Goal: Task Accomplishment & Management: Complete application form

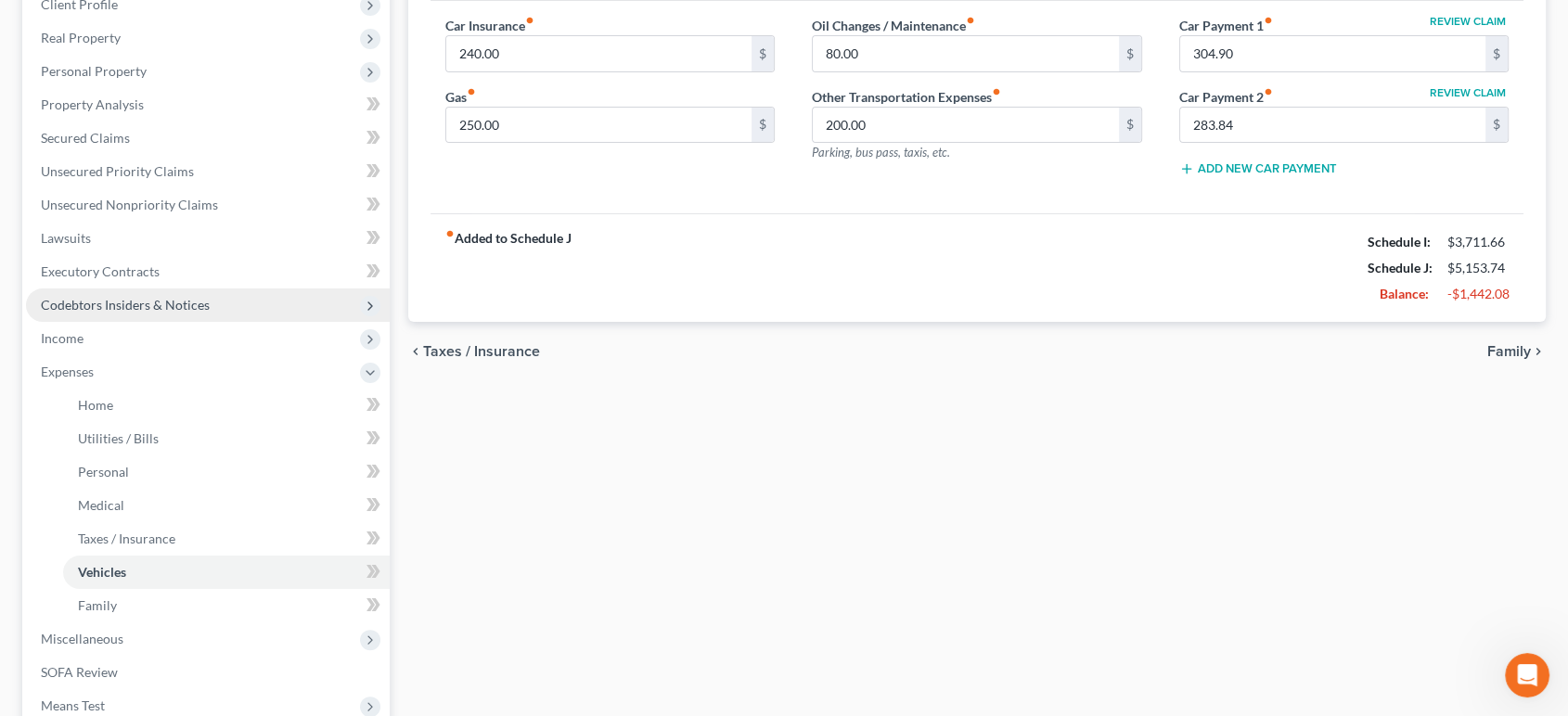
scroll to position [275, 0]
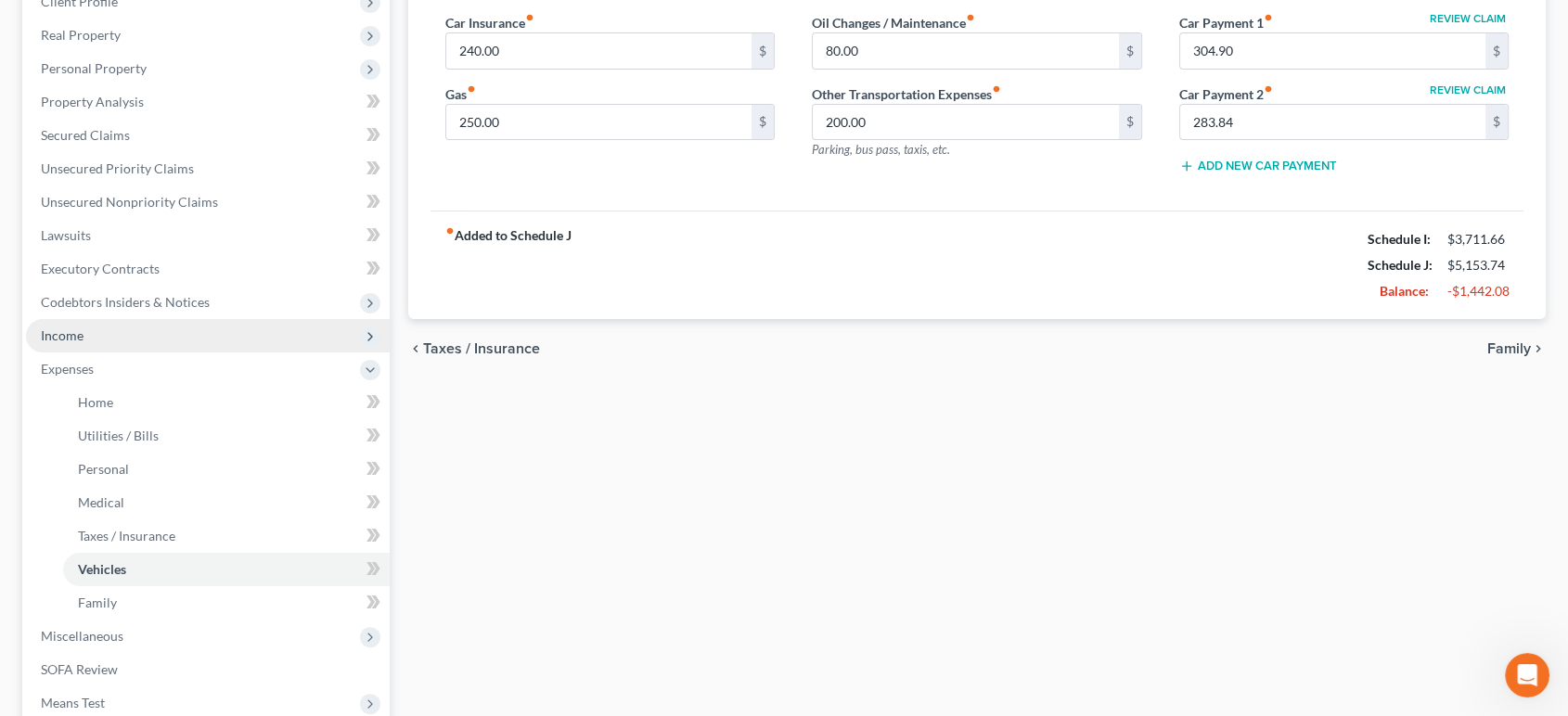
click at [115, 337] on span "Income" at bounding box center [208, 335] width 364 height 34
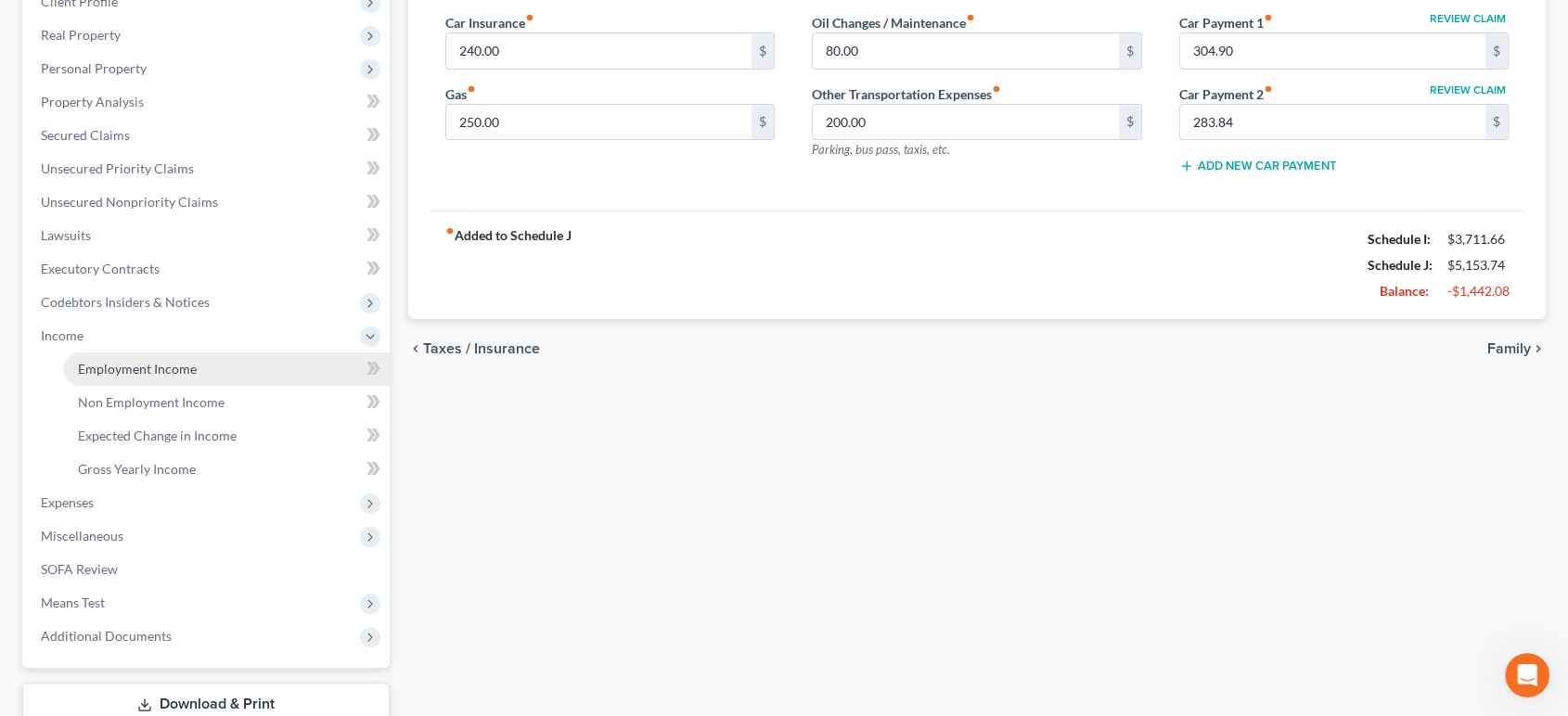
click at [117, 361] on span "Employment Income" at bounding box center [137, 369] width 119 height 15
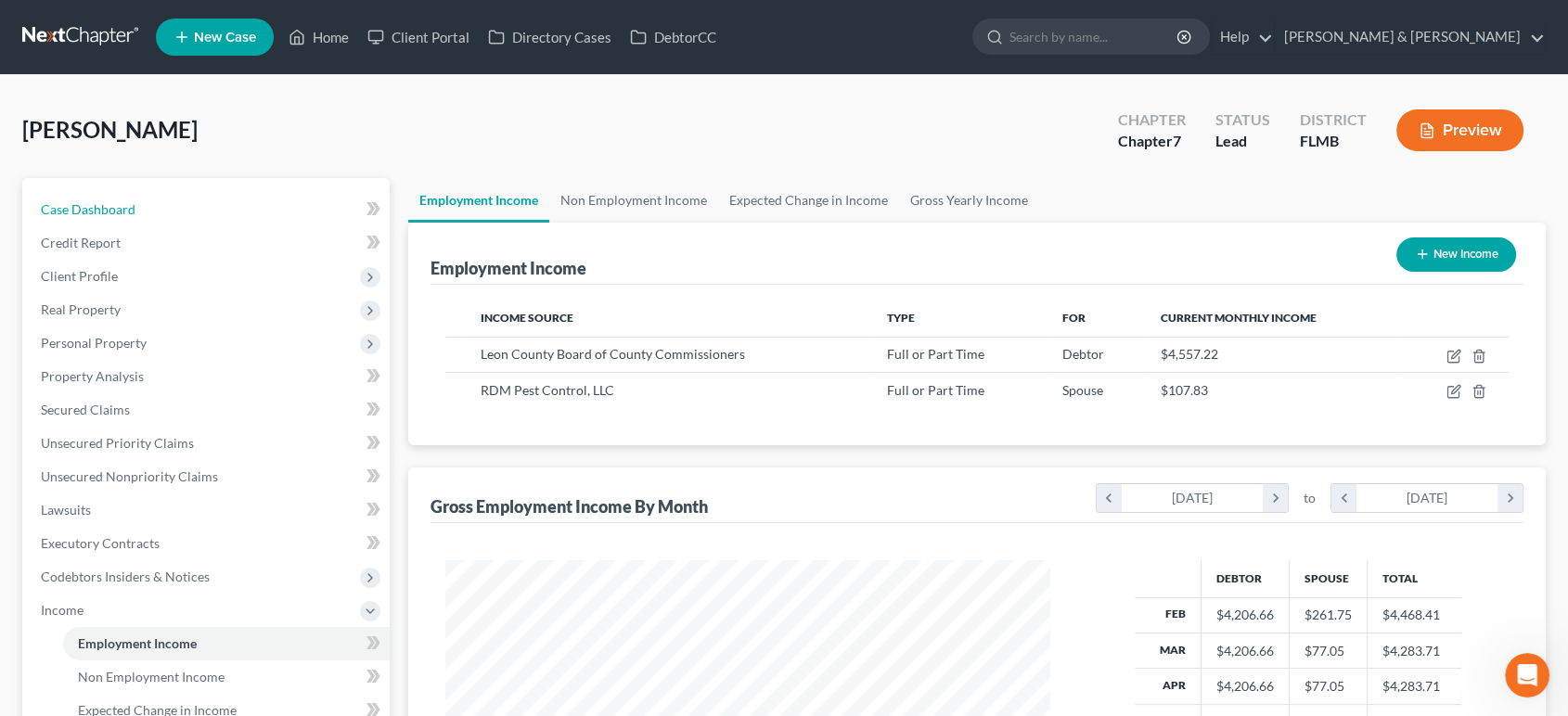
drag, startPoint x: 176, startPoint y: 214, endPoint x: 352, endPoint y: 11, distance: 268.7
click at [176, 214] on link "Case Dashboard" at bounding box center [208, 210] width 364 height 34
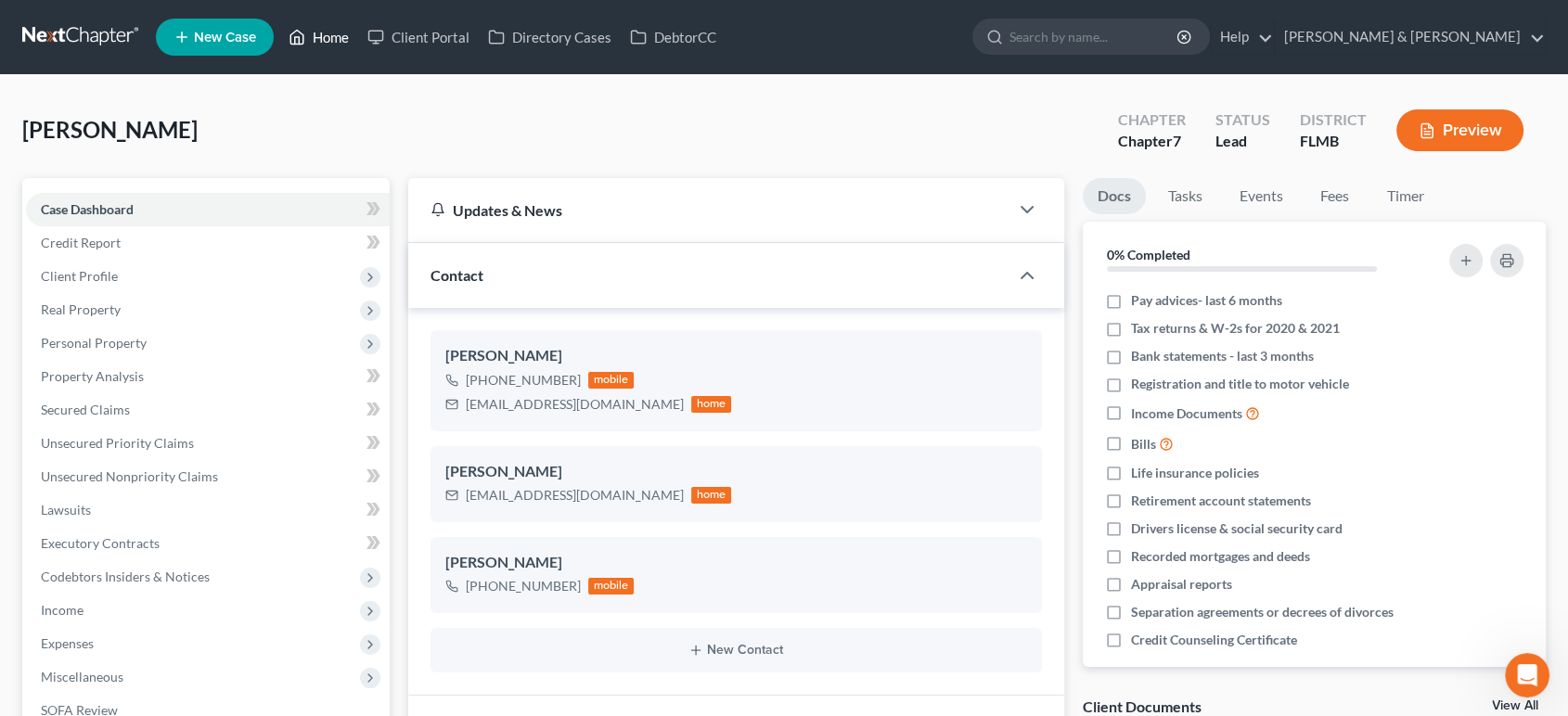
click at [327, 34] on link "Home" at bounding box center [319, 36] width 78 height 34
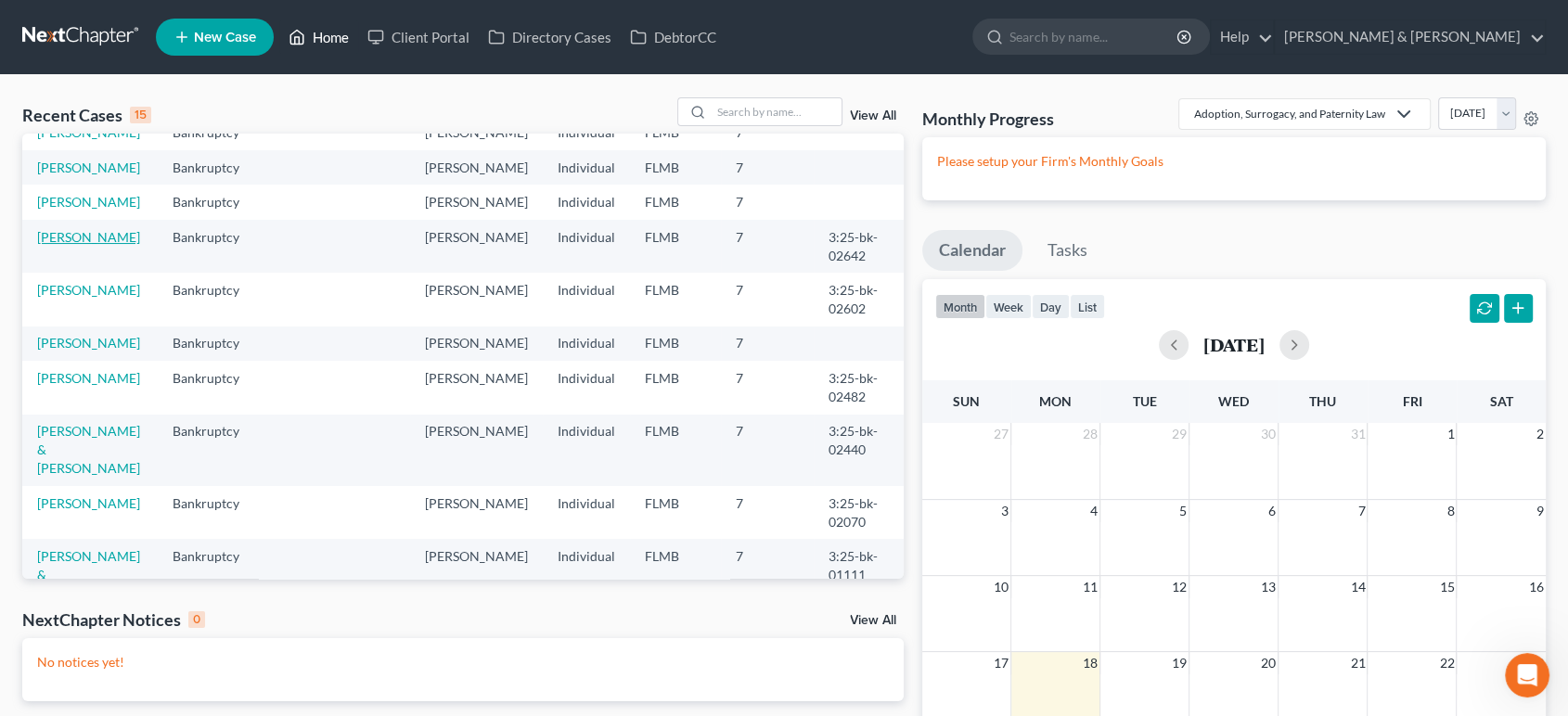
scroll to position [275, 0]
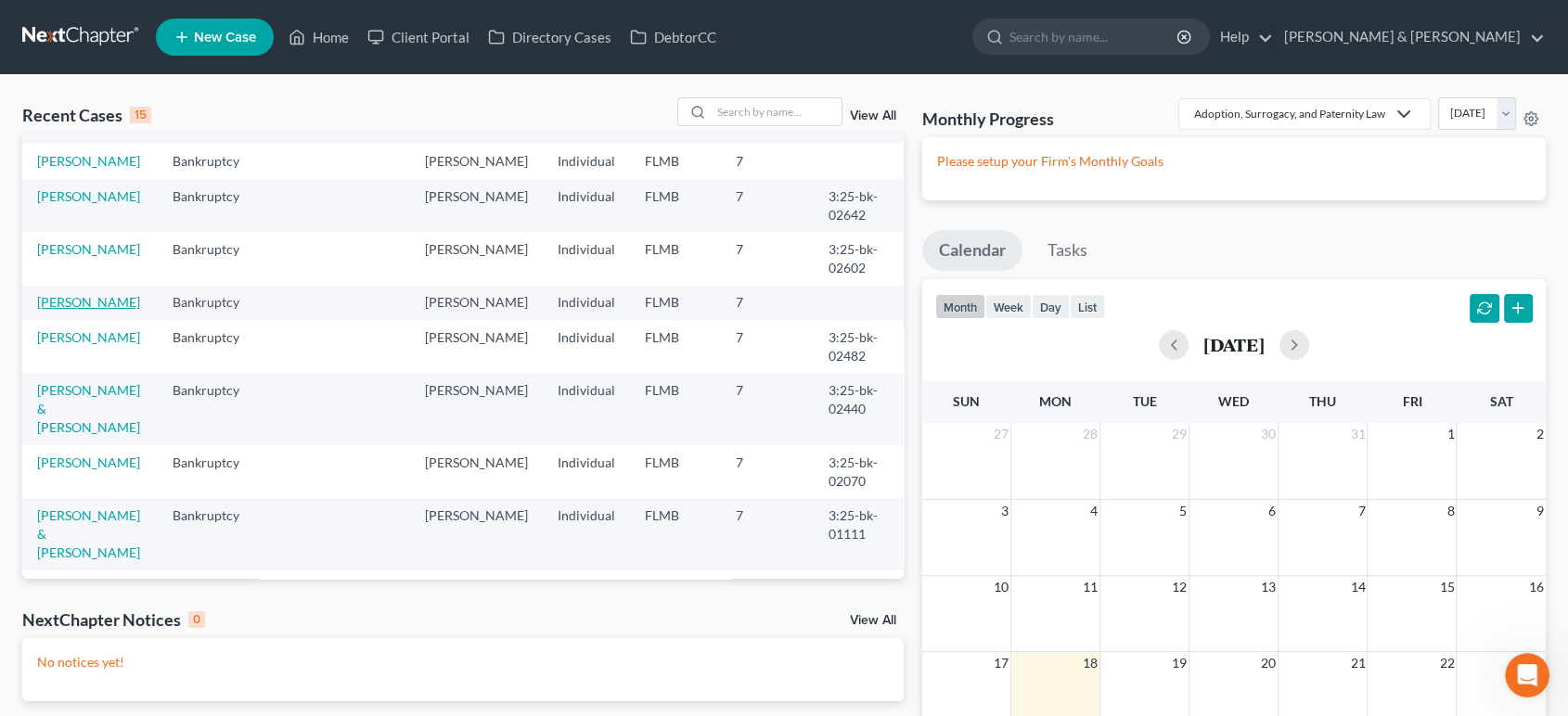
click at [61, 303] on link "[PERSON_NAME]" at bounding box center [89, 302] width 103 height 15
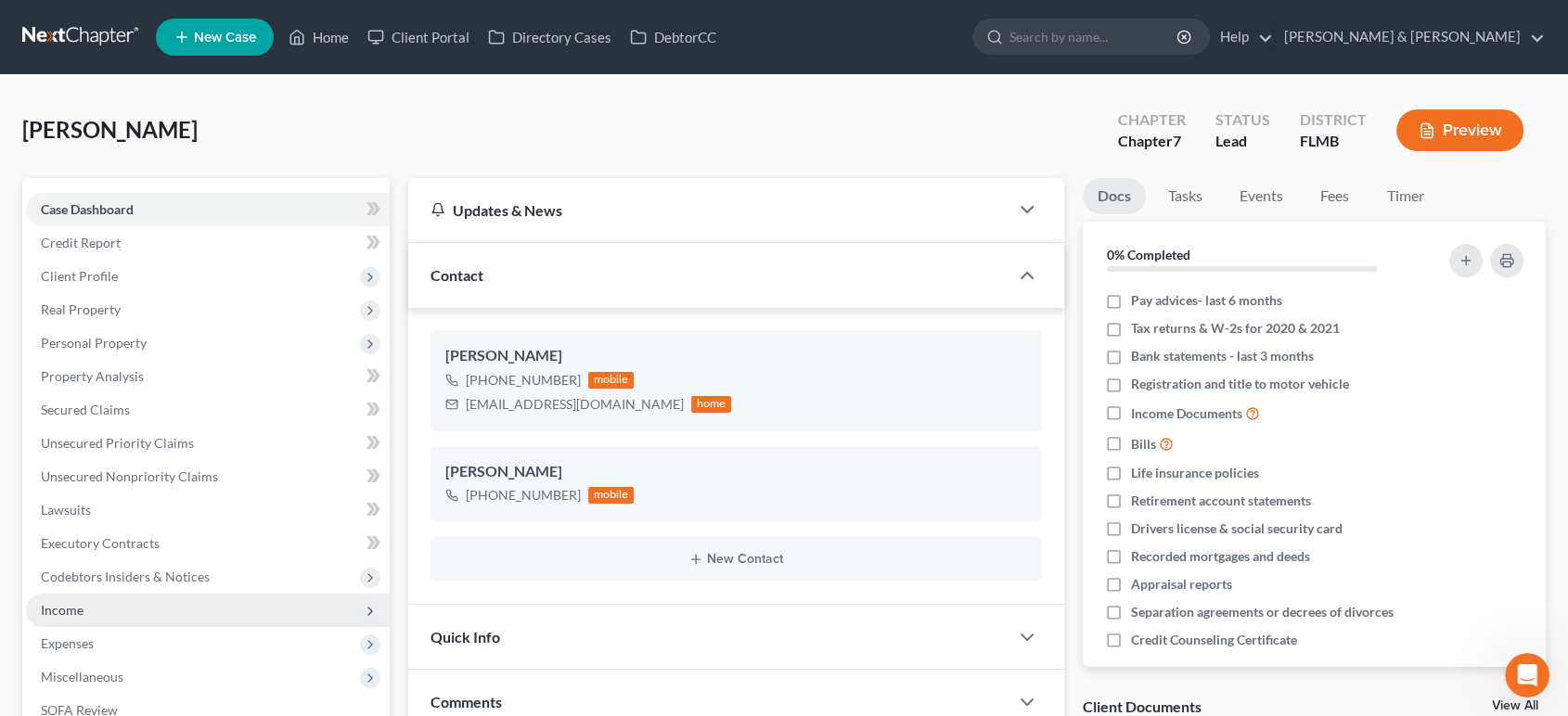
click at [114, 607] on span "Income" at bounding box center [208, 610] width 364 height 34
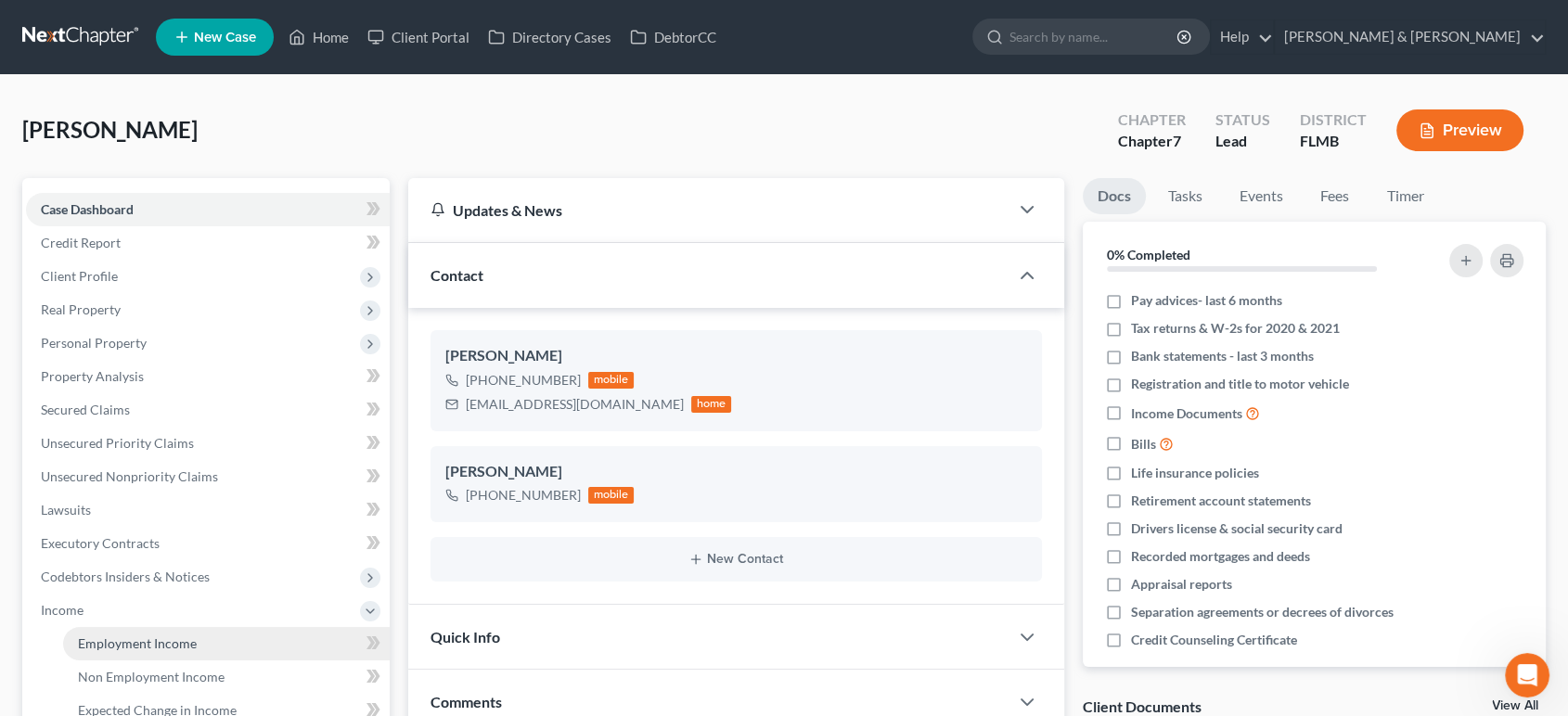
drag, startPoint x: 126, startPoint y: 631, endPoint x: 402, endPoint y: 558, distance: 285.5
click at [127, 632] on link "Employment Income" at bounding box center [226, 643] width 326 height 34
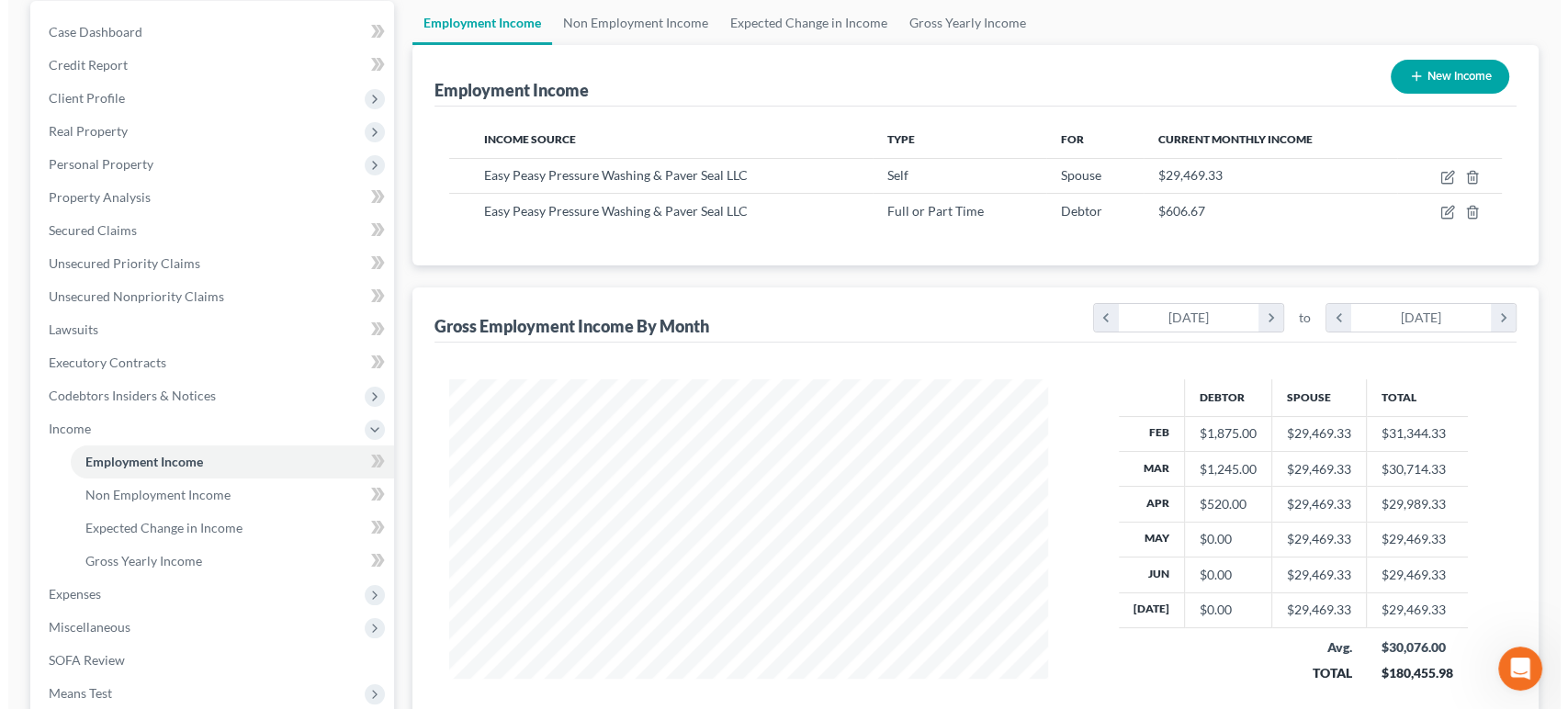
scroll to position [136, 0]
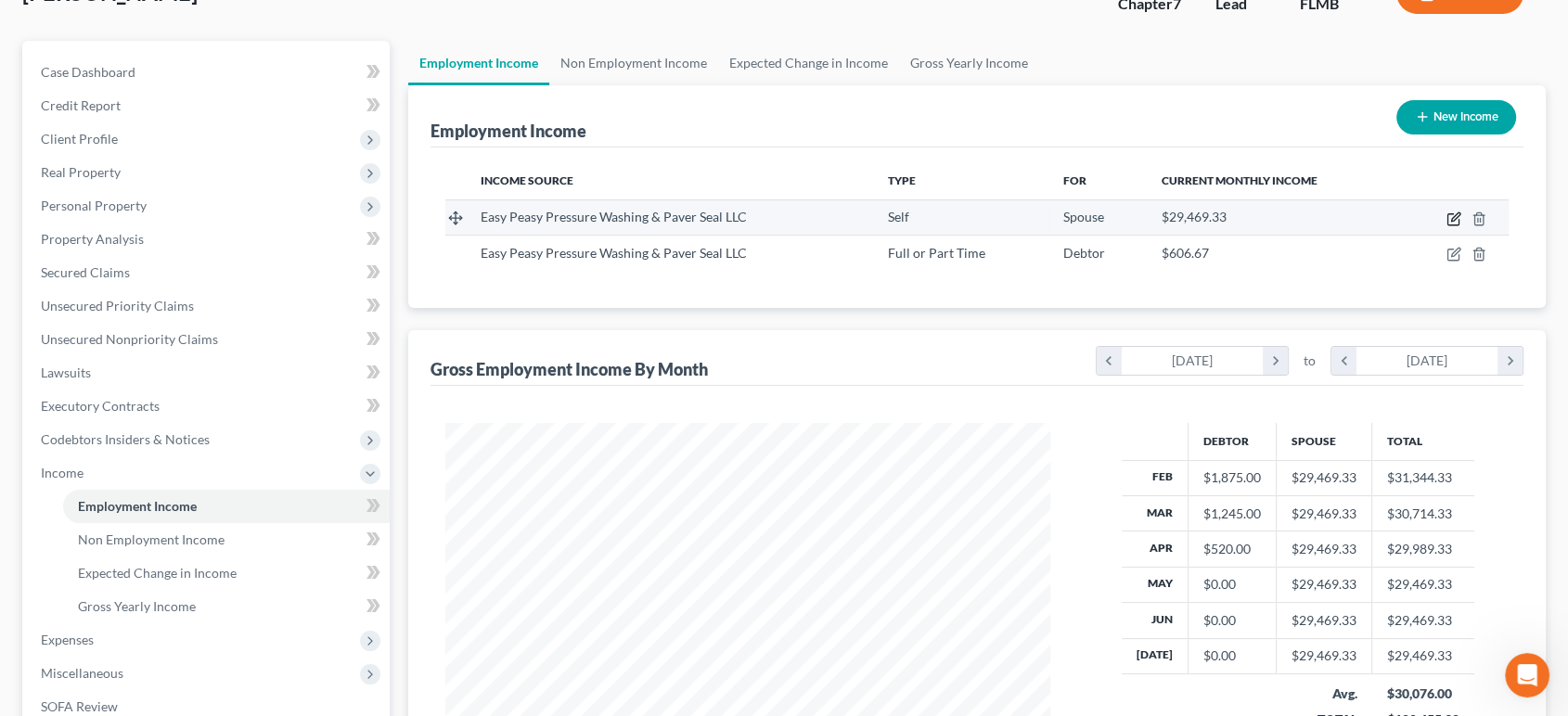
click at [1453, 221] on icon "button" at bounding box center [1454, 219] width 15 height 15
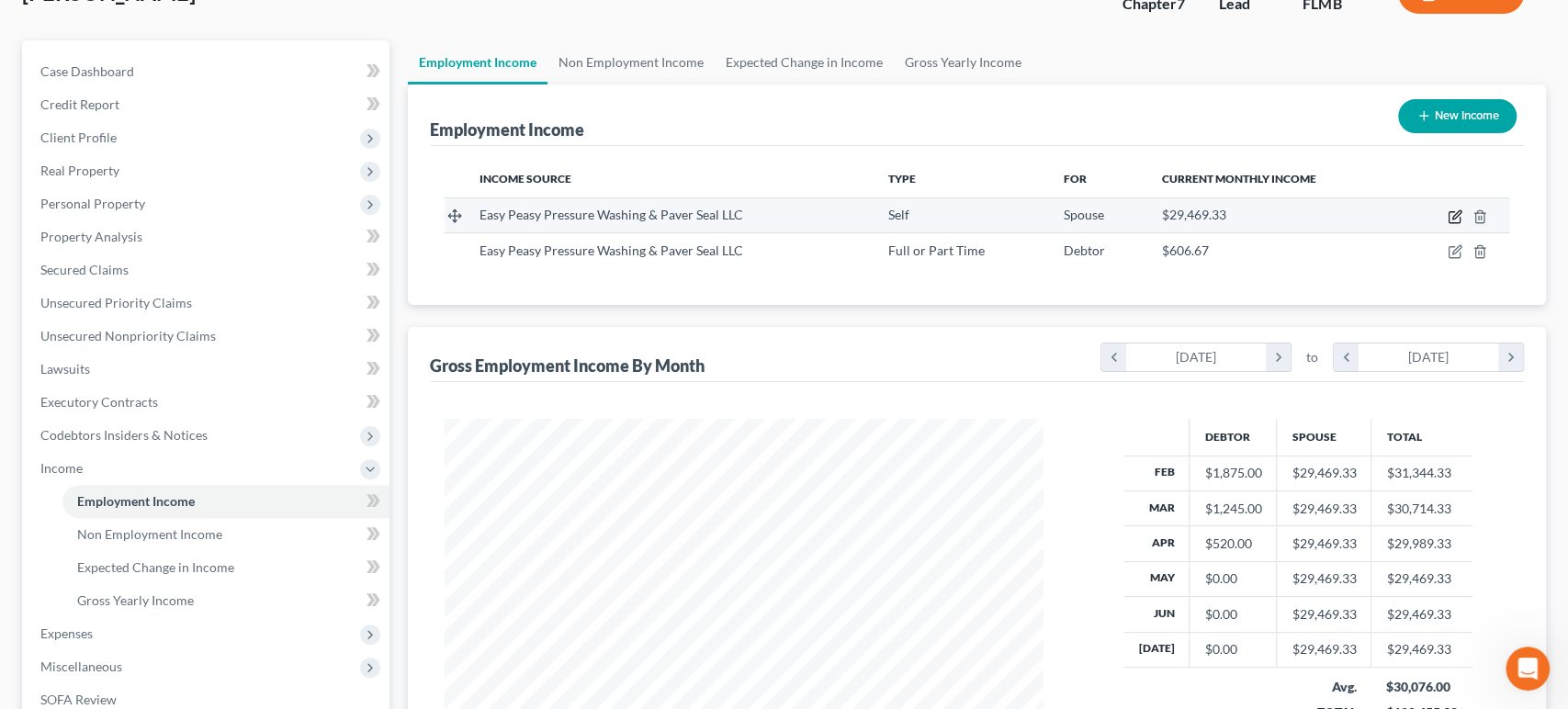
scroll to position [328, 642]
select select "1"
select select "9"
select select "0"
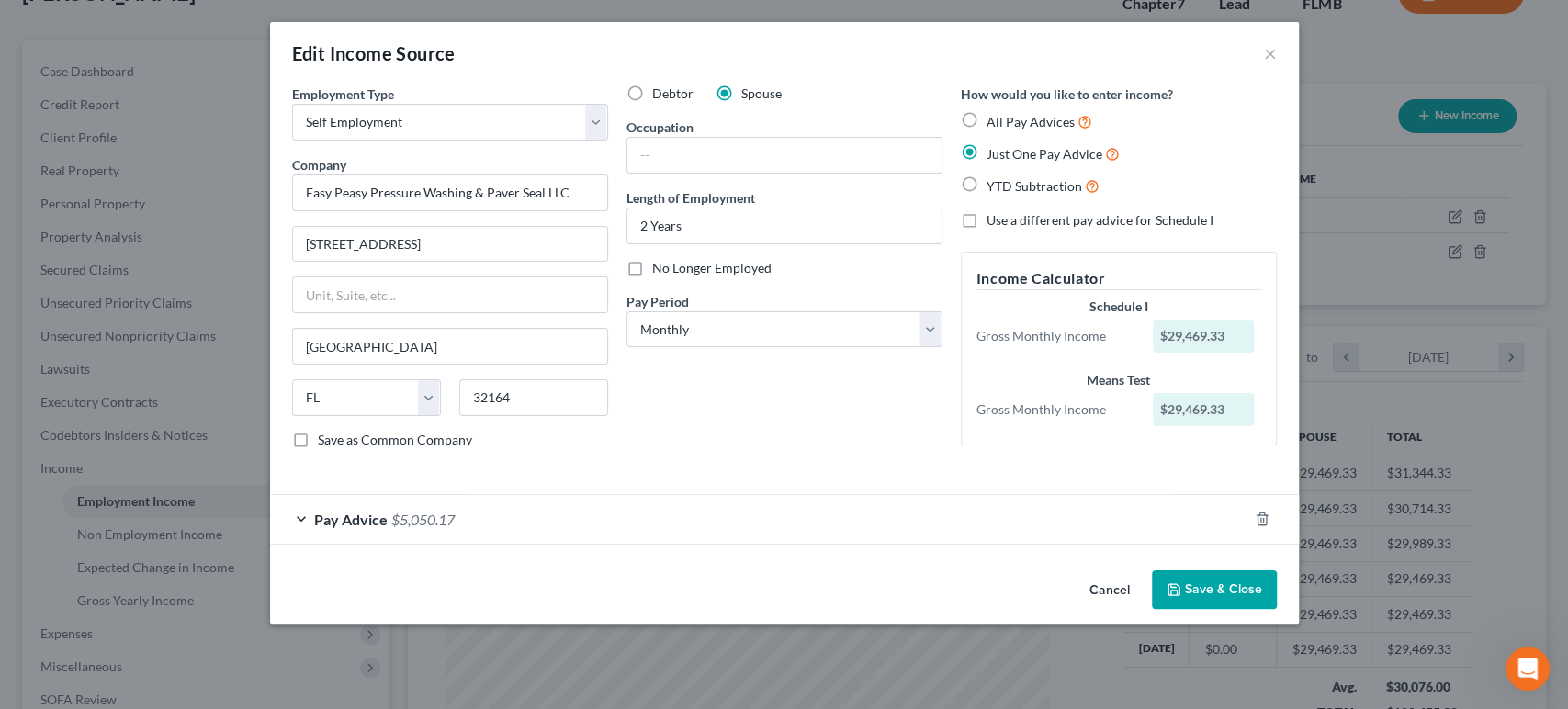
click at [630, 523] on div "Pay Advice $5,050.17" at bounding box center [758, 518] width 977 height 48
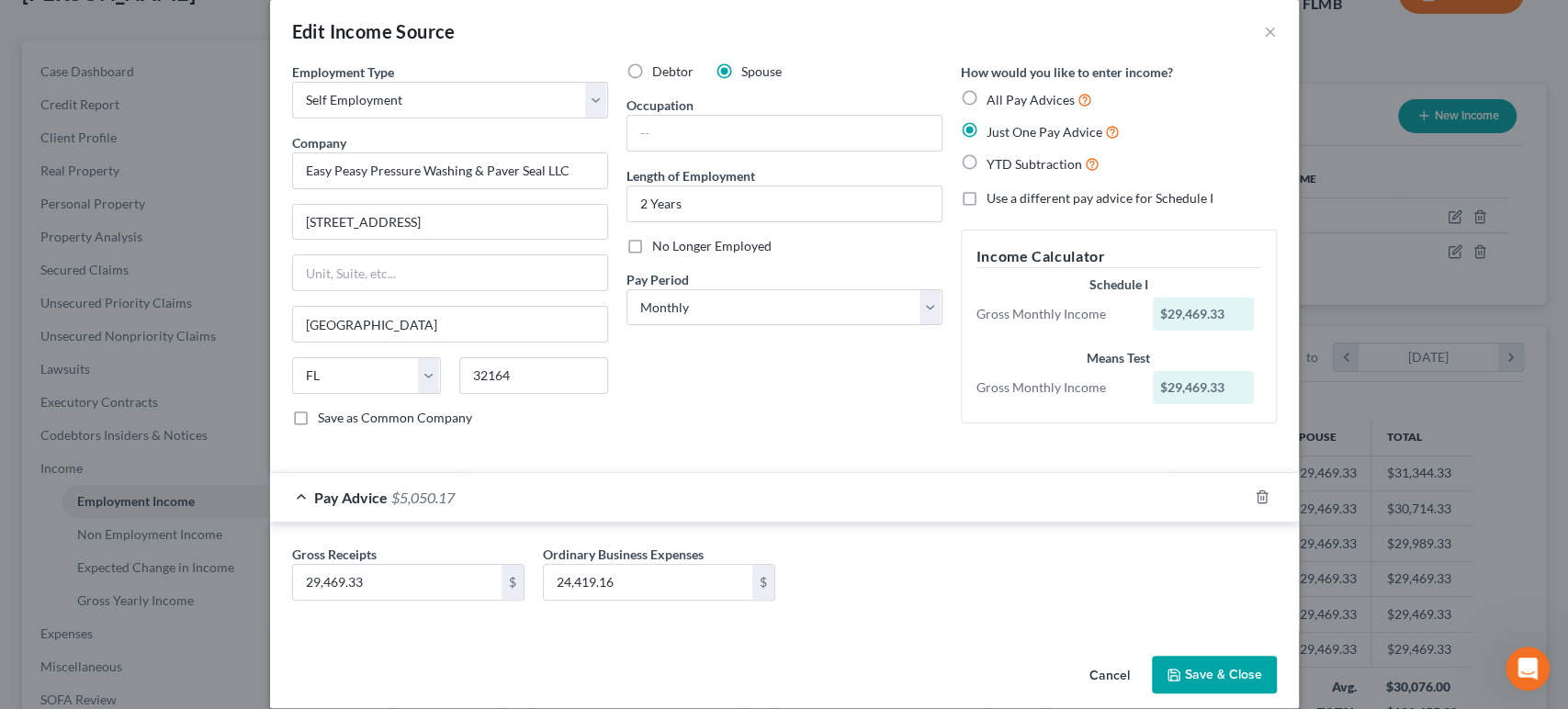
scroll to position [42, 0]
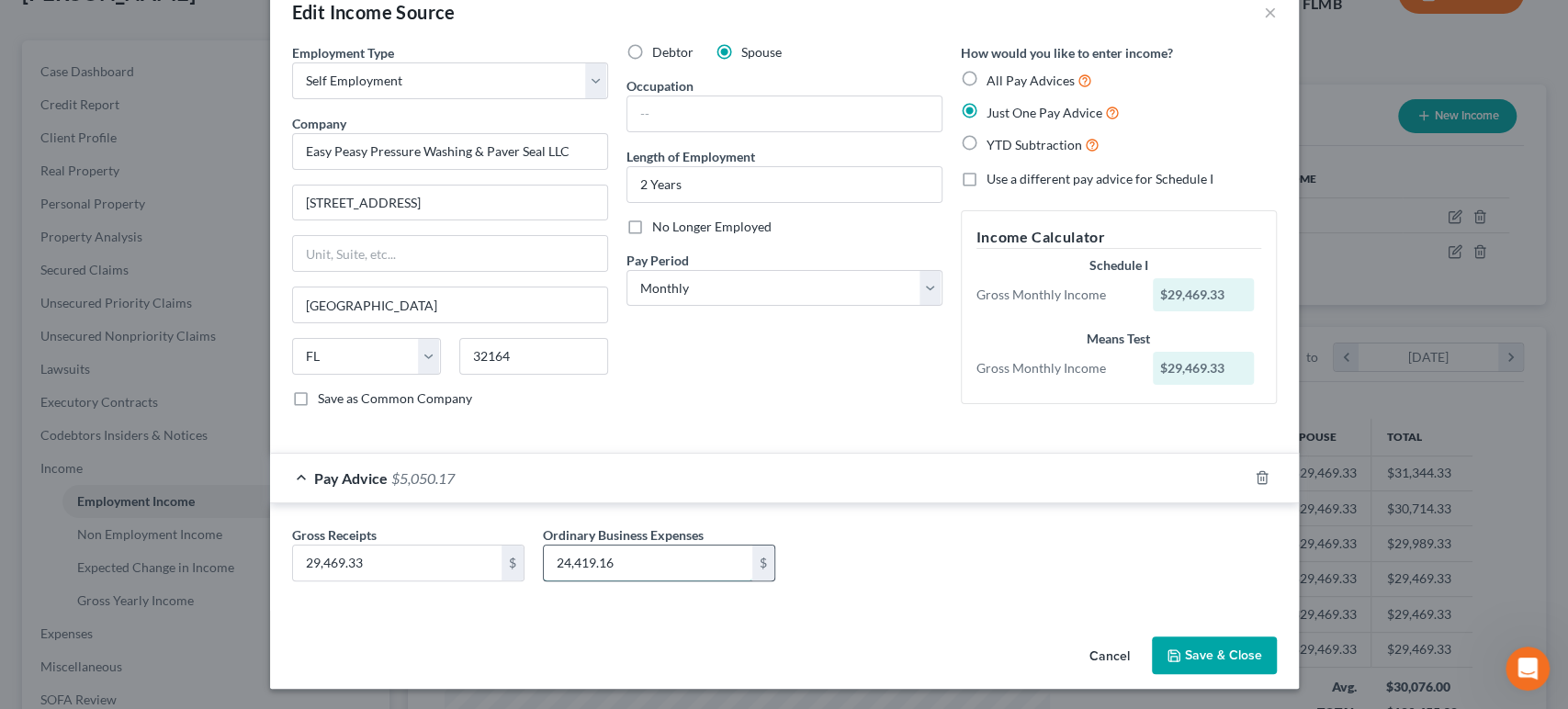
click at [655, 568] on input "24,419.16" at bounding box center [648, 563] width 208 height 35
click at [975, 554] on div "Gross Receipts 29,469.33 $ Ordinary Business Expenses 24,419.16 $" at bounding box center [784, 560] width 1002 height 71
drag, startPoint x: 1180, startPoint y: 656, endPoint x: 1174, endPoint y: 557, distance: 99.2
click at [1174, 557] on div "Edit Income Source × Employment Type * Select Full or [DEMOGRAPHIC_DATA] Employ…" at bounding box center [784, 335] width 1029 height 708
click at [1131, 564] on div "Gross Receipts 29,469.33 $ Ordinary Business Expenses 24,419.16 $" at bounding box center [784, 560] width 1002 height 71
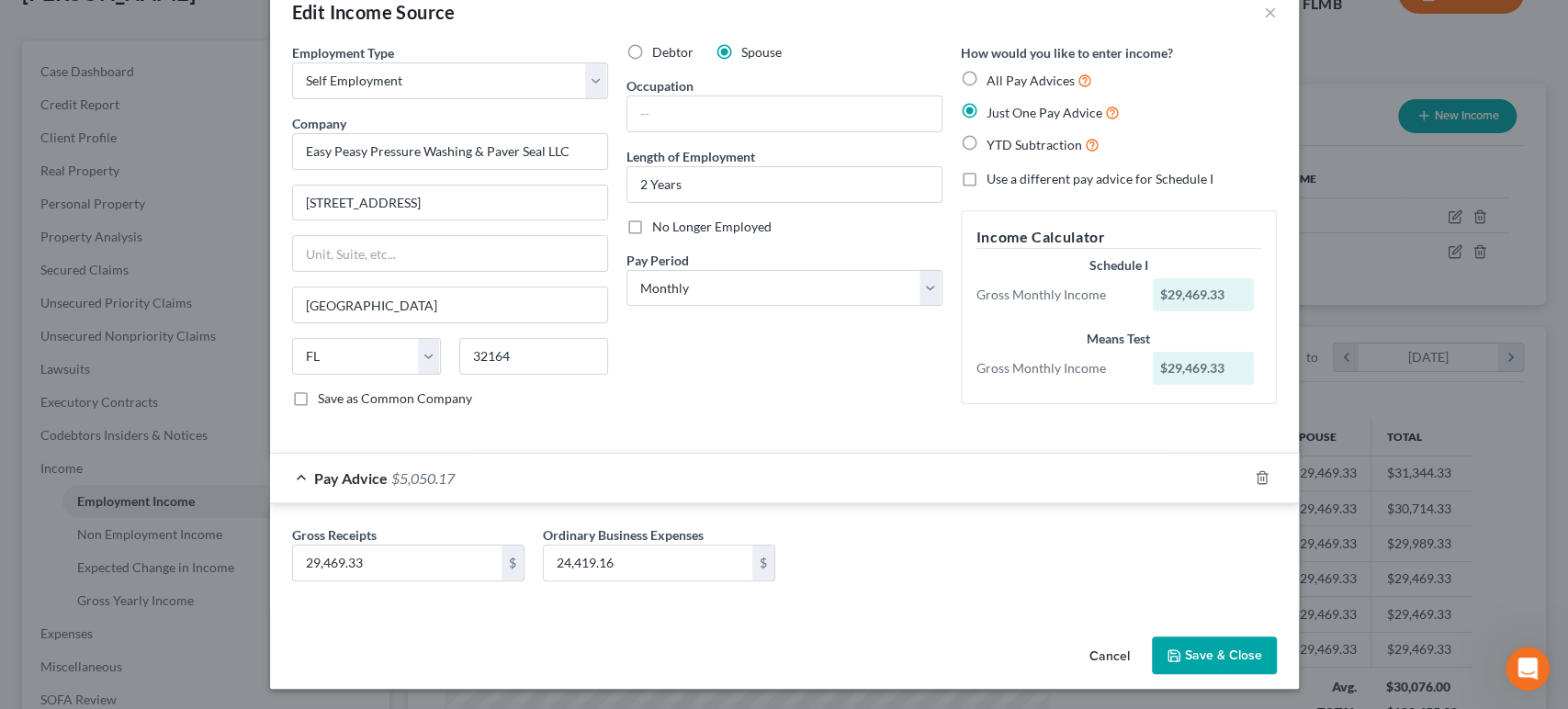
click at [986, 143] on label "YTD Subtraction" at bounding box center [1042, 145] width 113 height 21
click at [994, 143] on input "YTD Subtraction" at bounding box center [1000, 140] width 12 height 12
radio input "true"
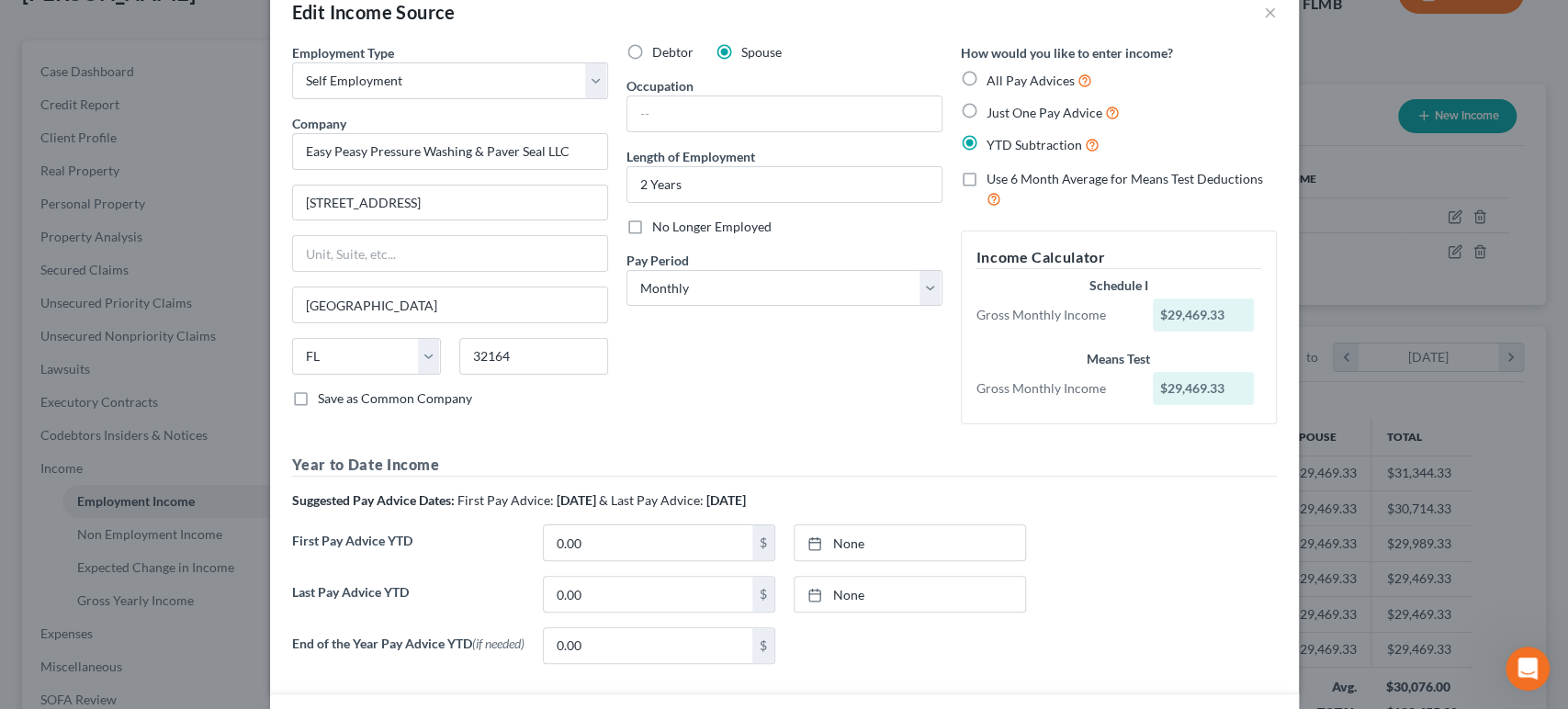
click at [986, 108] on label "Just One Pay Advice" at bounding box center [1053, 113] width 134 height 21
click at [994, 108] on input "Just One Pay Advice" at bounding box center [1000, 108] width 12 height 12
radio input "true"
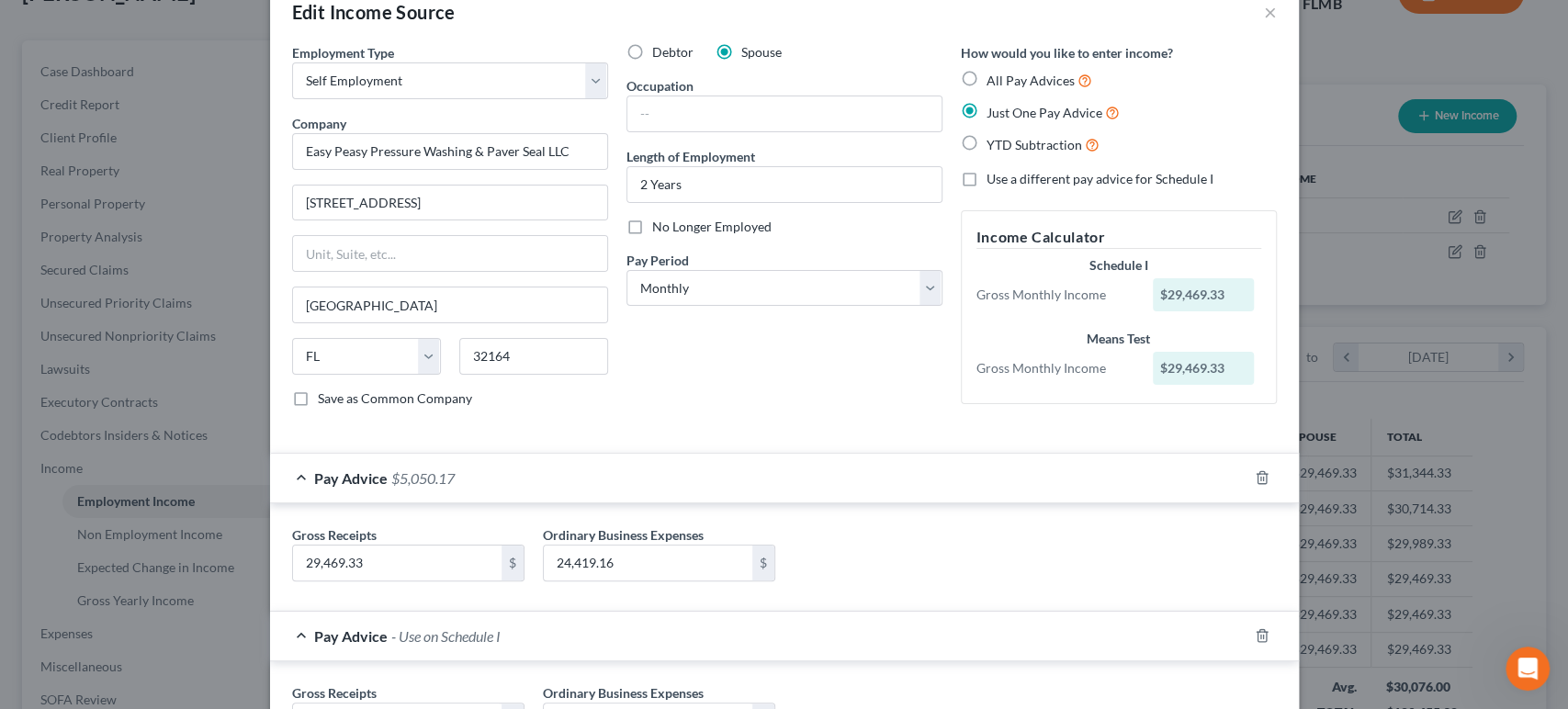
click at [784, 339] on div "Debtor Spouse Occupation Length of Employment 2 Years No Longer Employed Pay Pe…" at bounding box center [784, 233] width 334 height 379
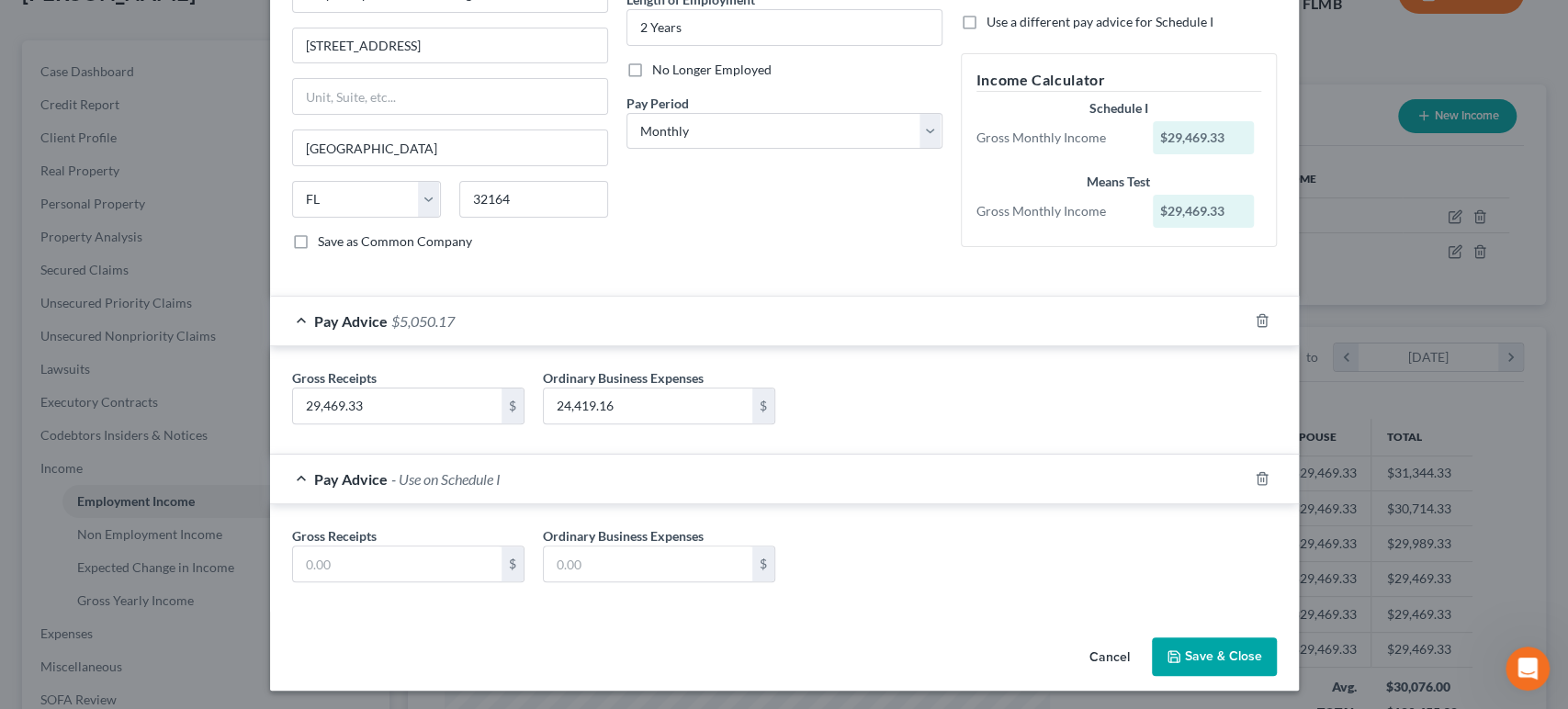
scroll to position [198, 0]
click at [1256, 474] on icon "button" at bounding box center [1262, 479] width 15 height 15
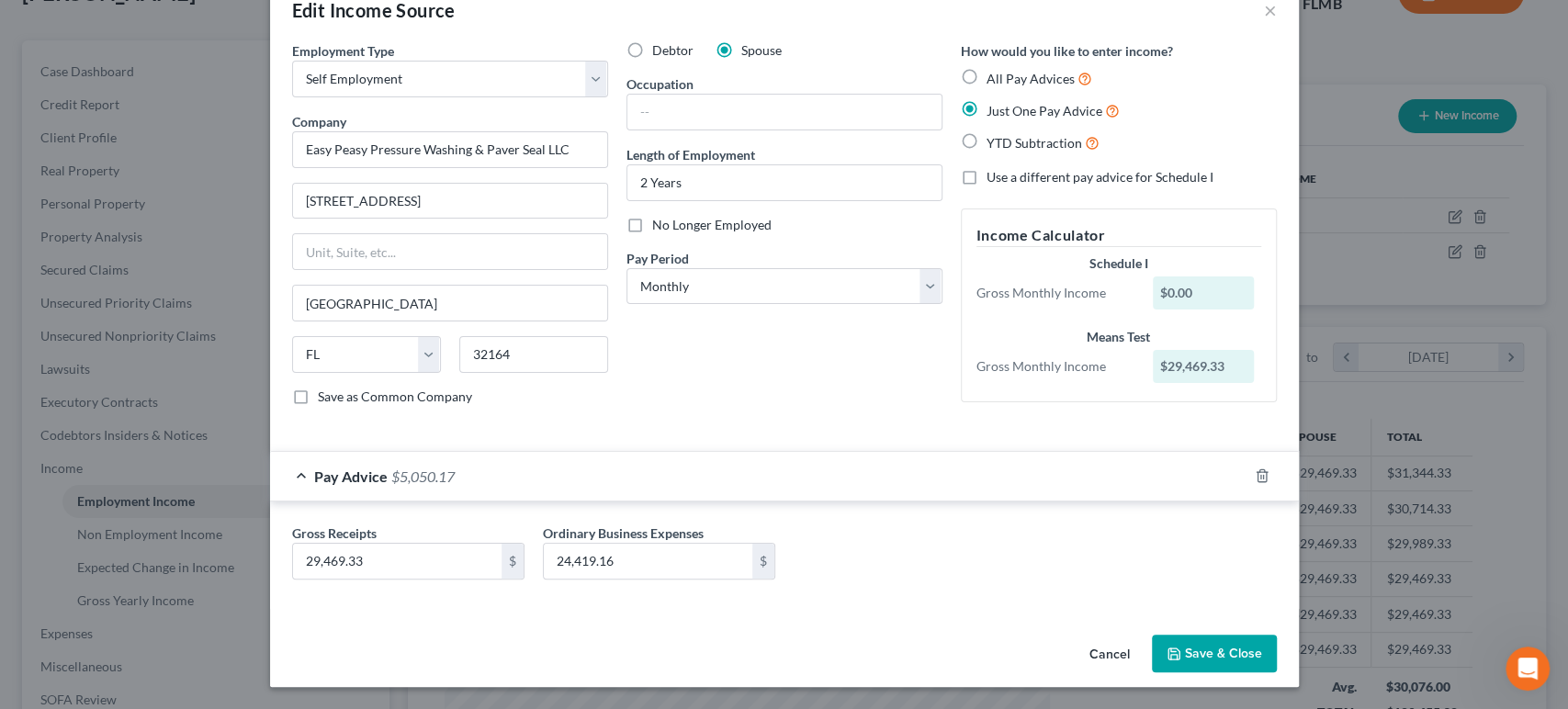
scroll to position [42, 0]
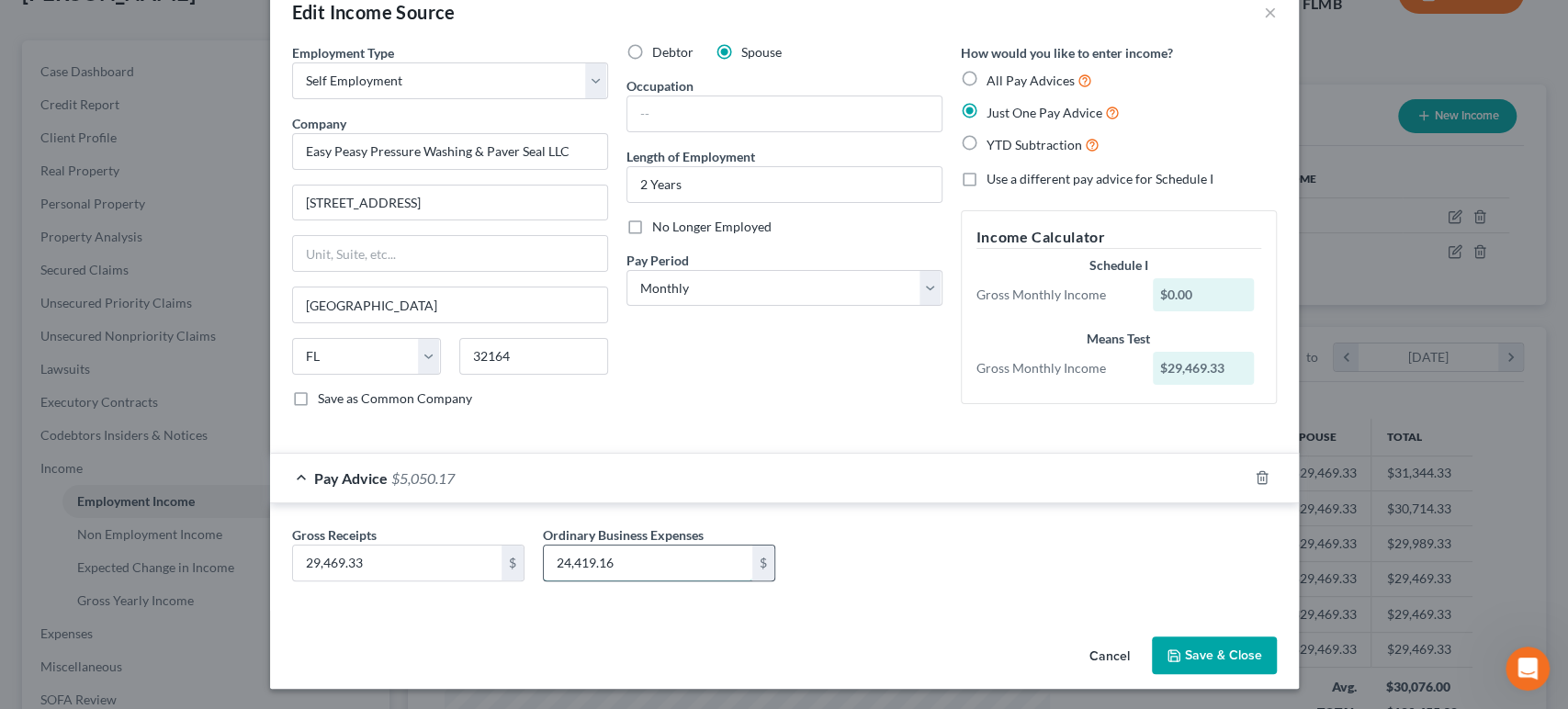
click at [639, 560] on input "24,419.16" at bounding box center [648, 563] width 208 height 35
click at [417, 570] on input "29,469.33" at bounding box center [397, 563] width 208 height 35
click at [634, 556] on input "24,419.16" at bounding box center [648, 563] width 208 height 35
click at [904, 385] on div "Debtor Spouse Occupation Length of Employment 2 Years No Longer Employed Pay Pe…" at bounding box center [784, 233] width 334 height 379
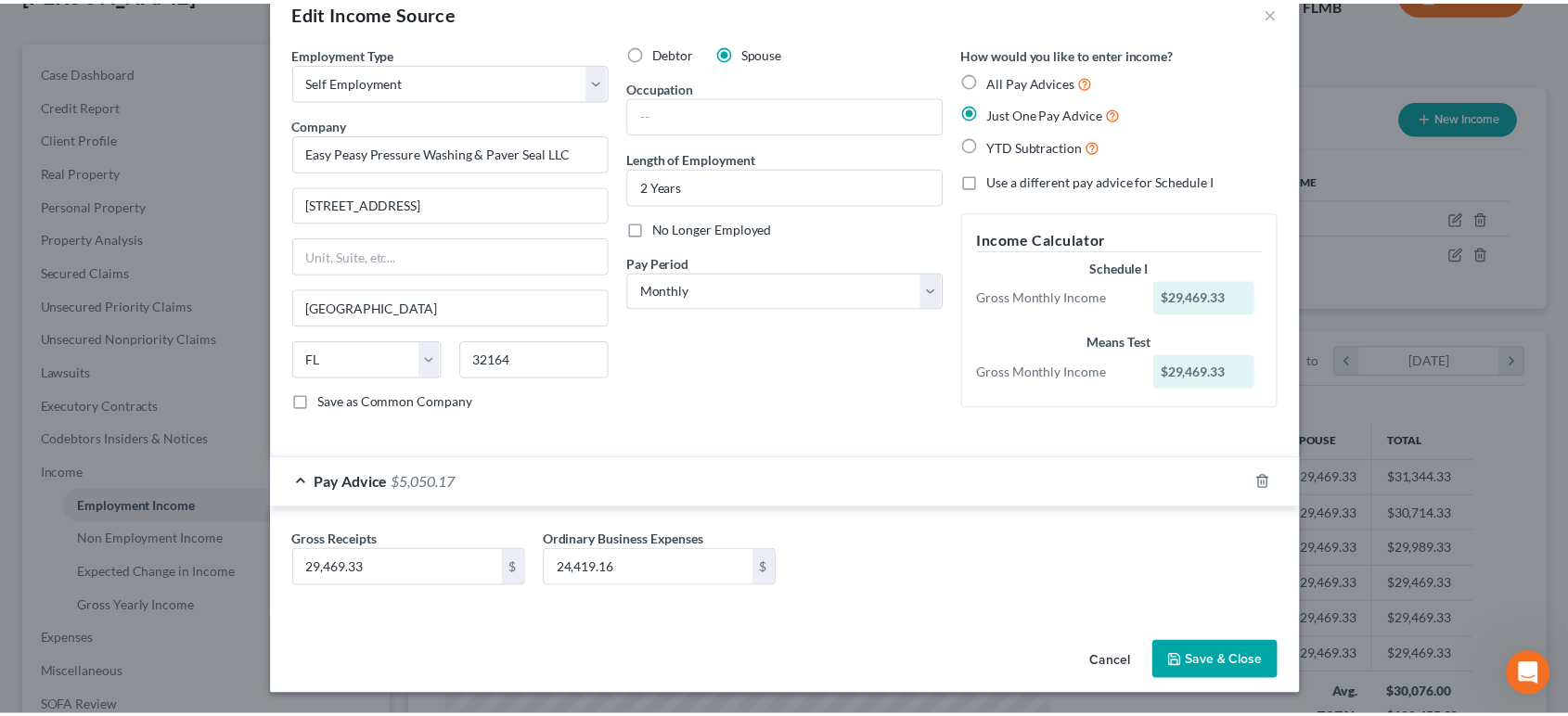
scroll to position [0, 0]
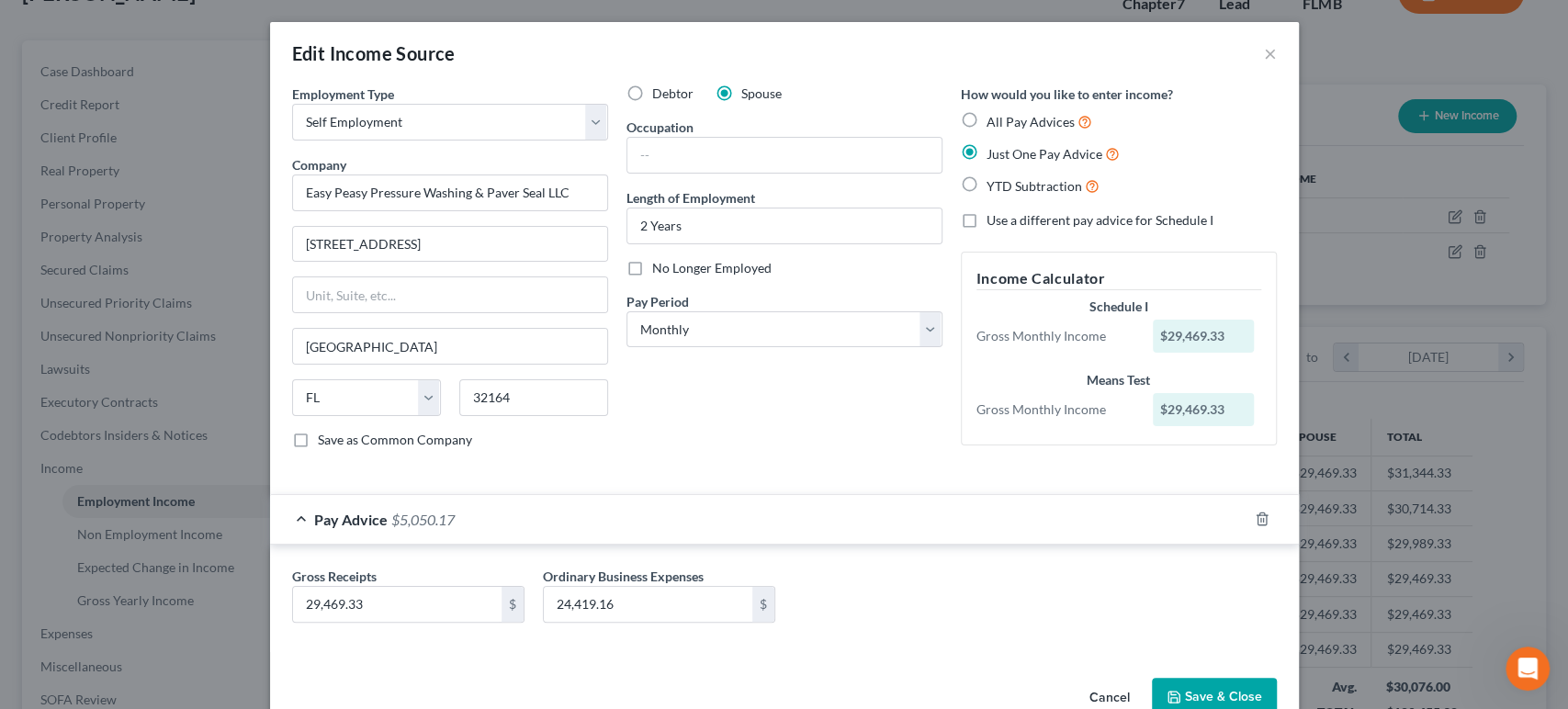
click at [1190, 692] on button "Save & Close" at bounding box center [1214, 697] width 125 height 39
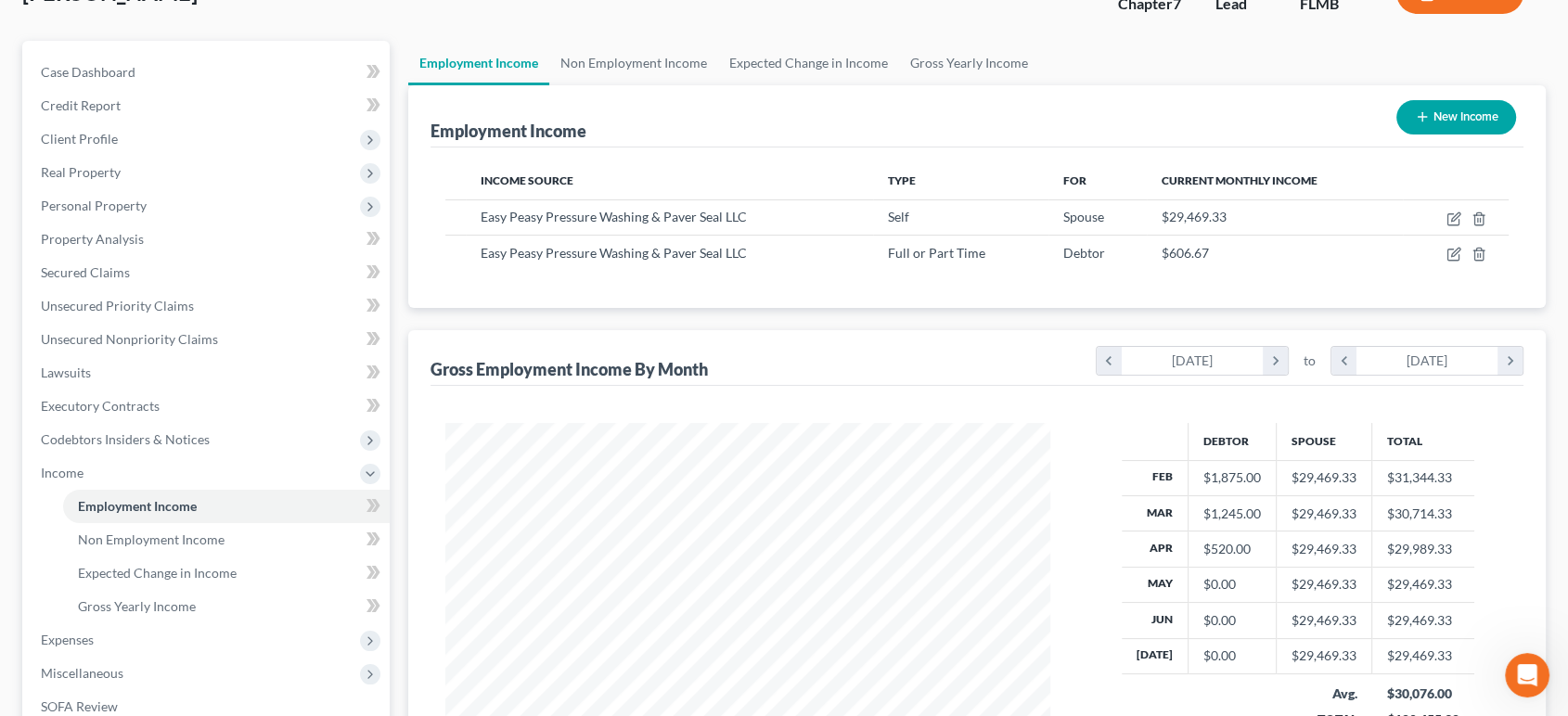
scroll to position [275, 0]
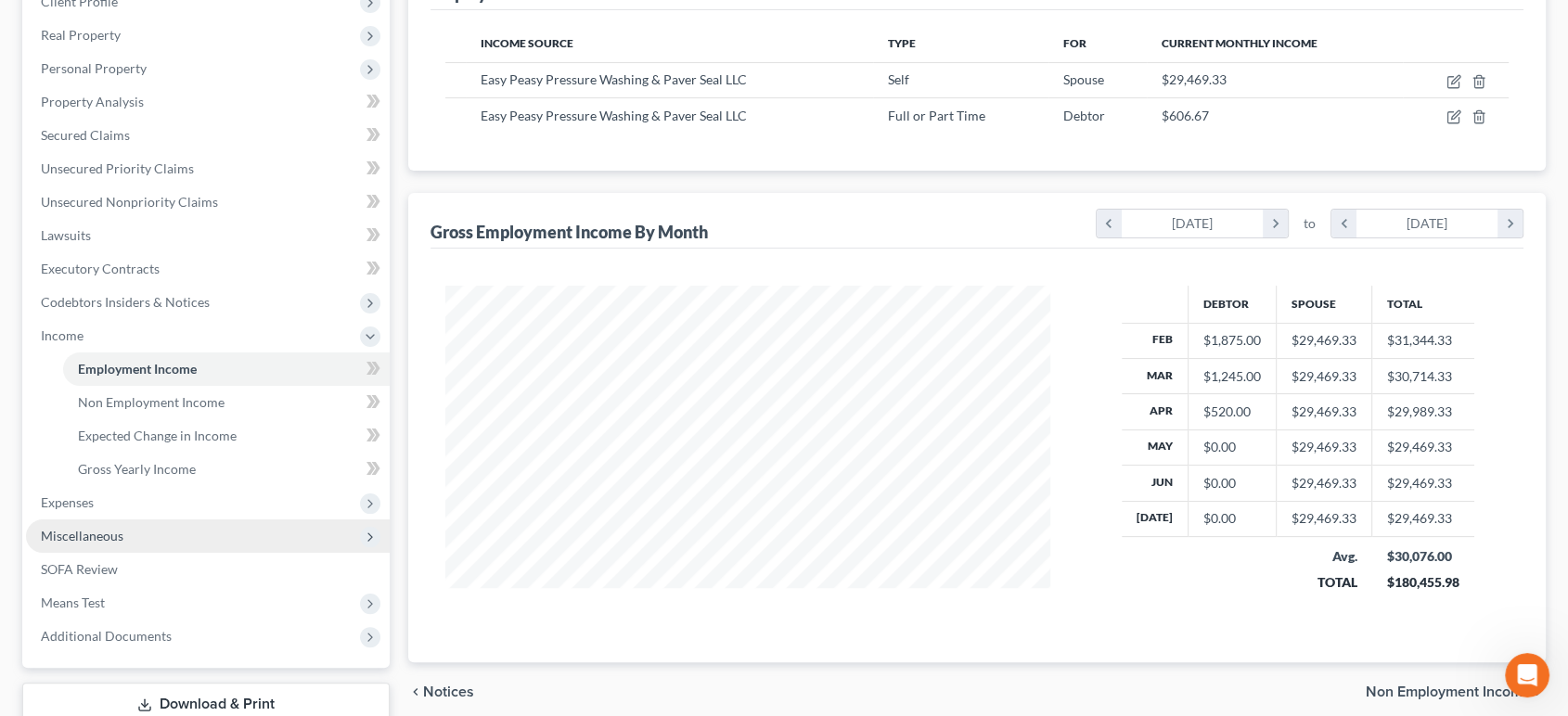
click at [158, 536] on span "Miscellaneous" at bounding box center [208, 536] width 364 height 34
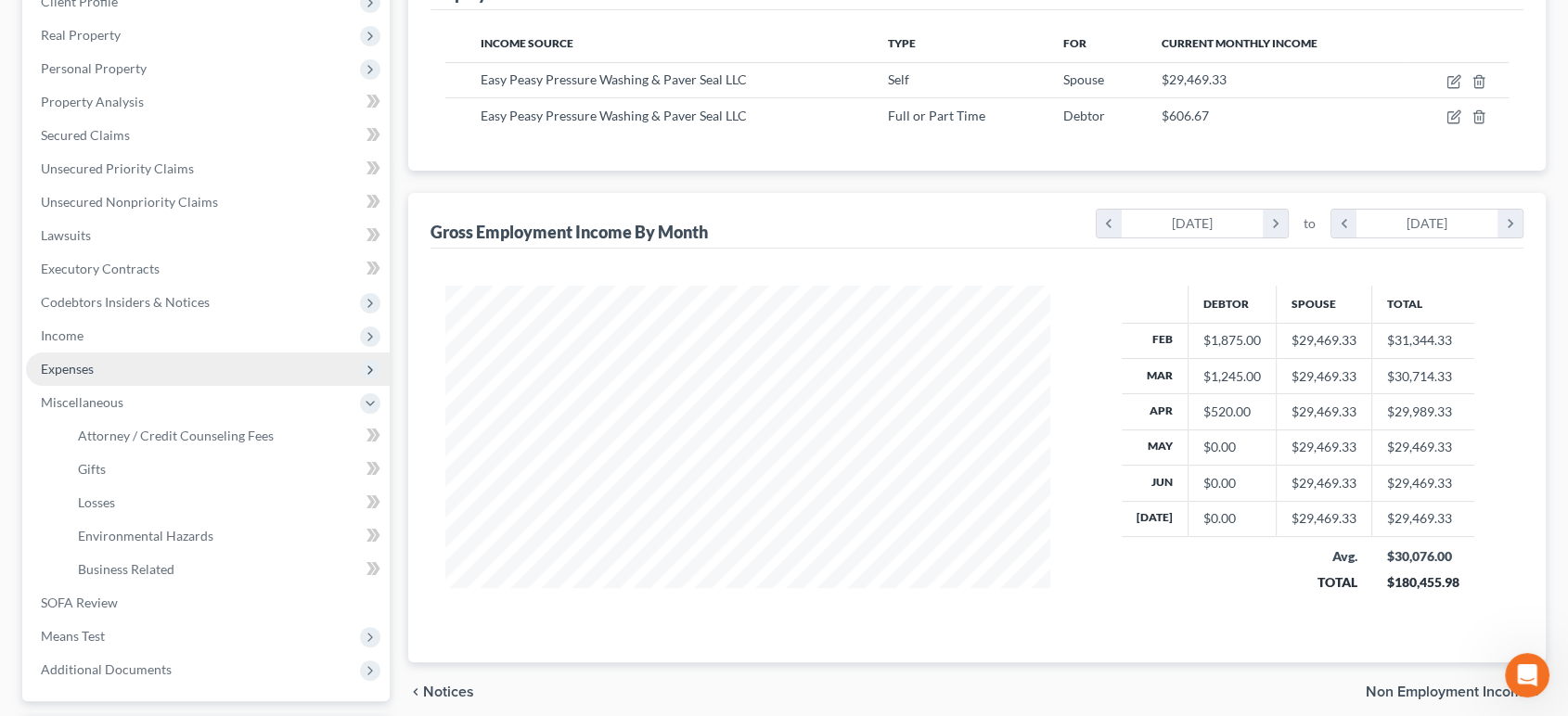
click at [142, 369] on span "Expenses" at bounding box center [208, 369] width 364 height 34
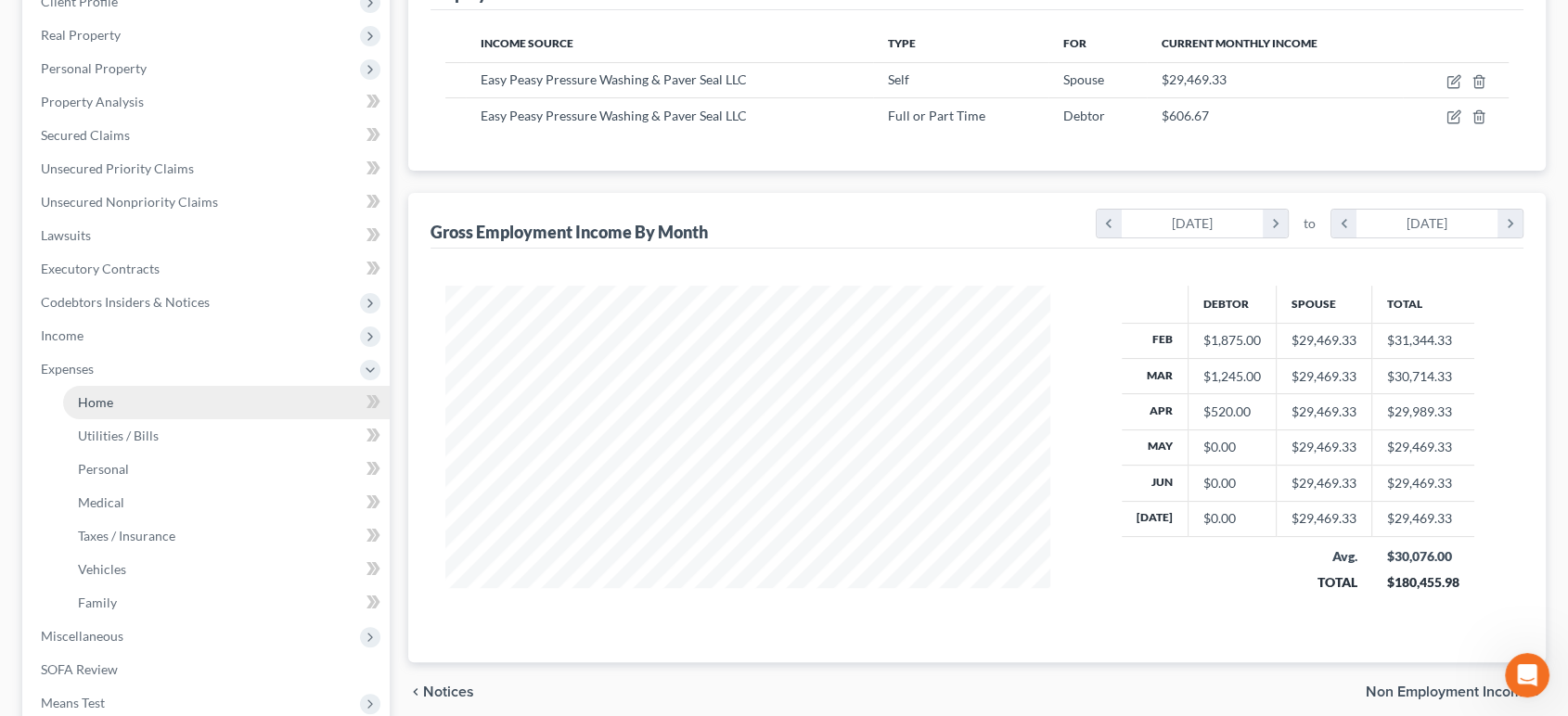
click at [150, 414] on link "Home" at bounding box center [226, 402] width 326 height 34
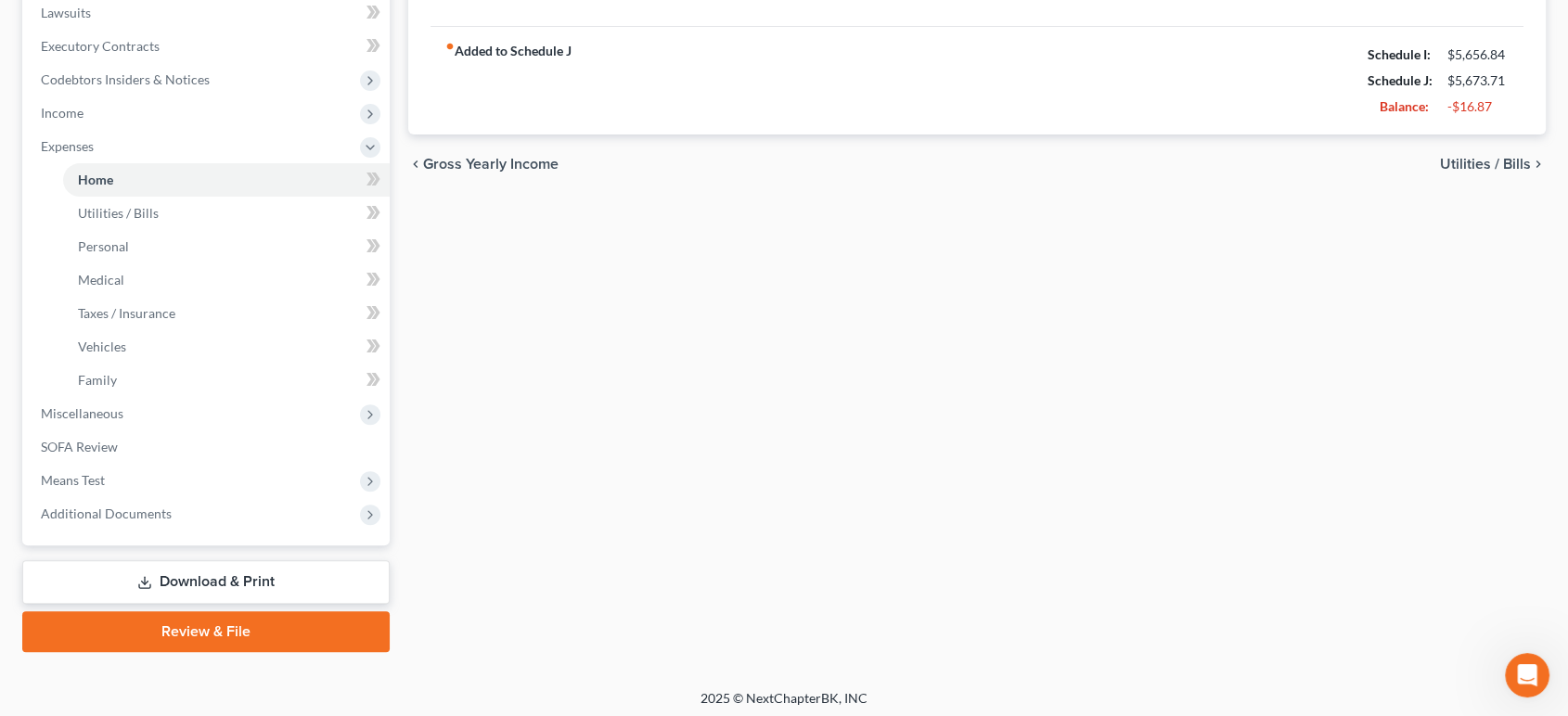
scroll to position [502, 0]
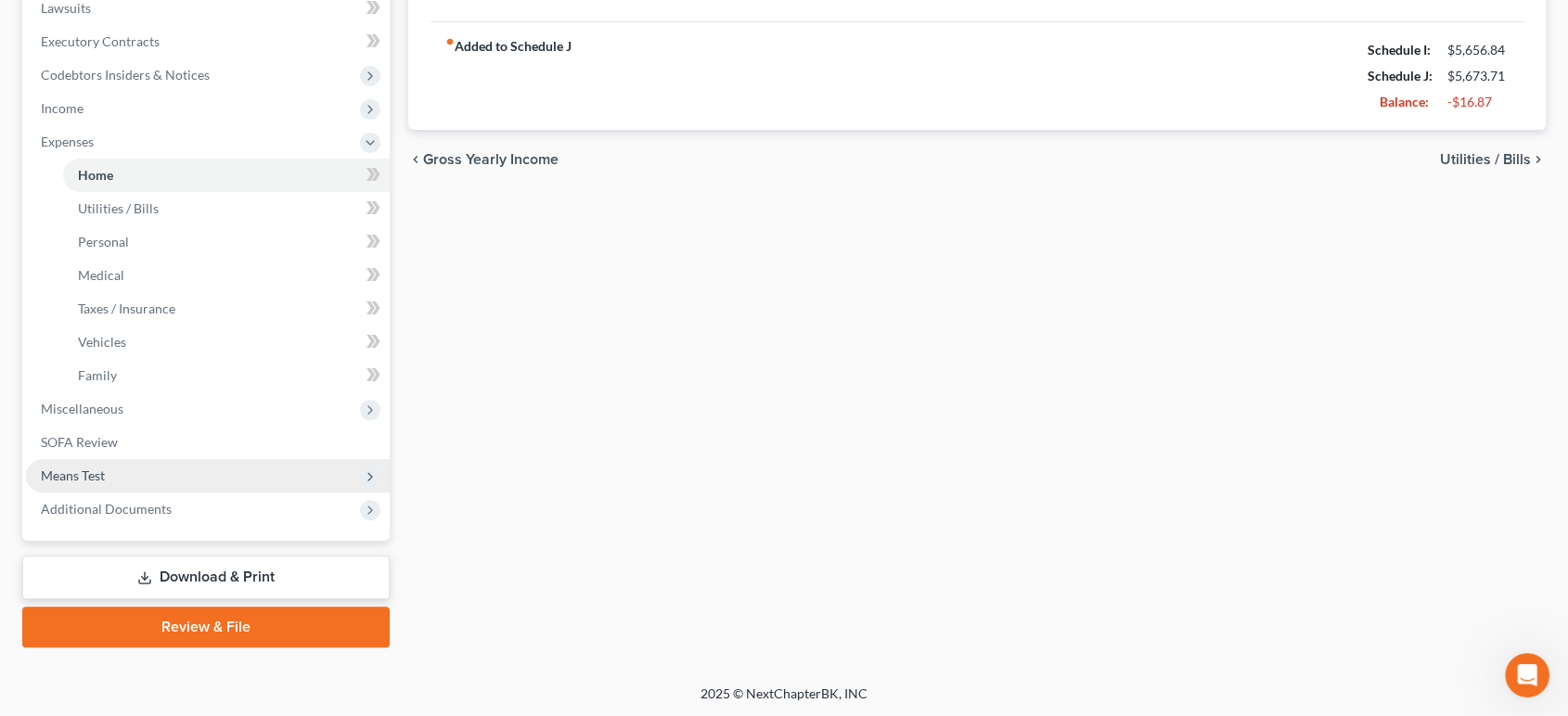
click at [110, 480] on span "Means Test" at bounding box center [208, 476] width 364 height 34
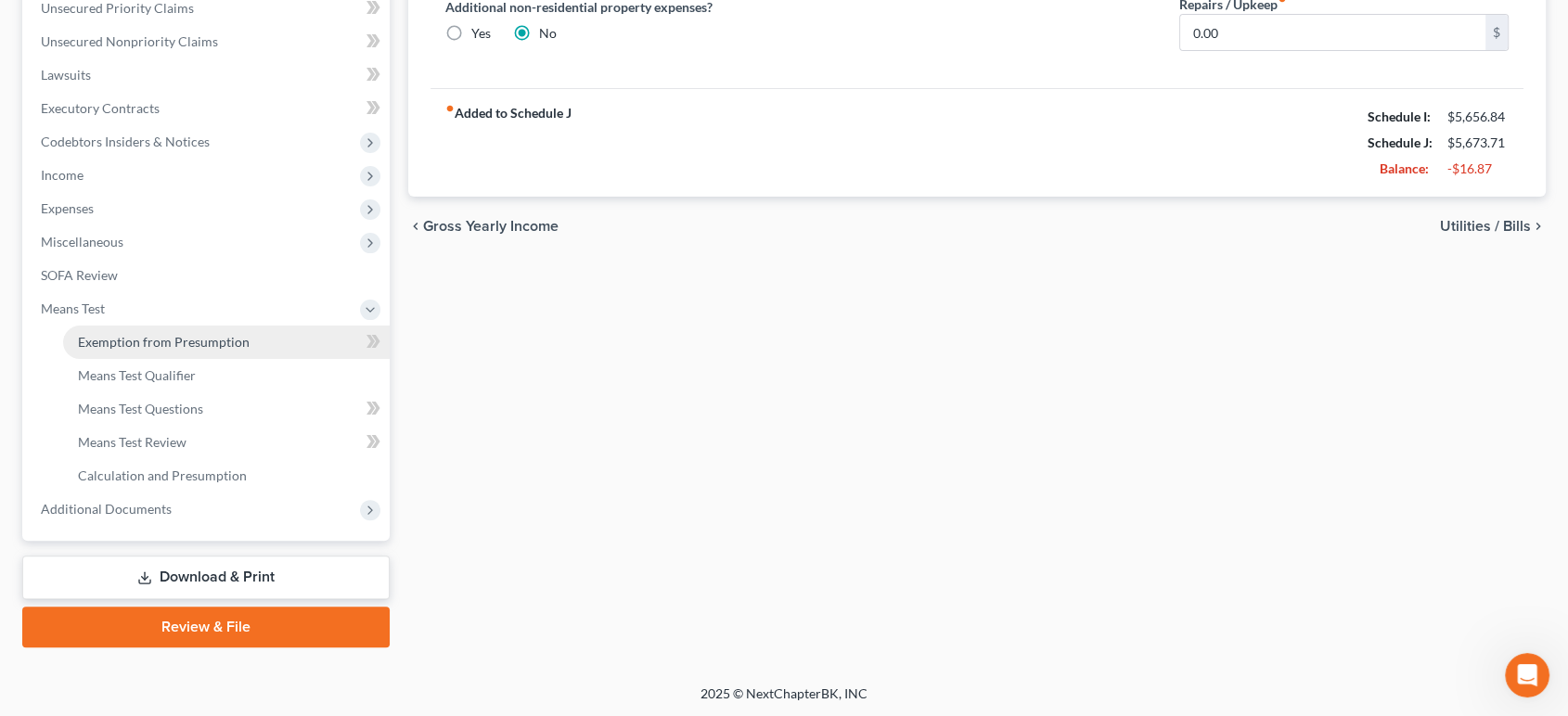
click at [146, 336] on span "Exemption from Presumption" at bounding box center [163, 342] width 171 height 15
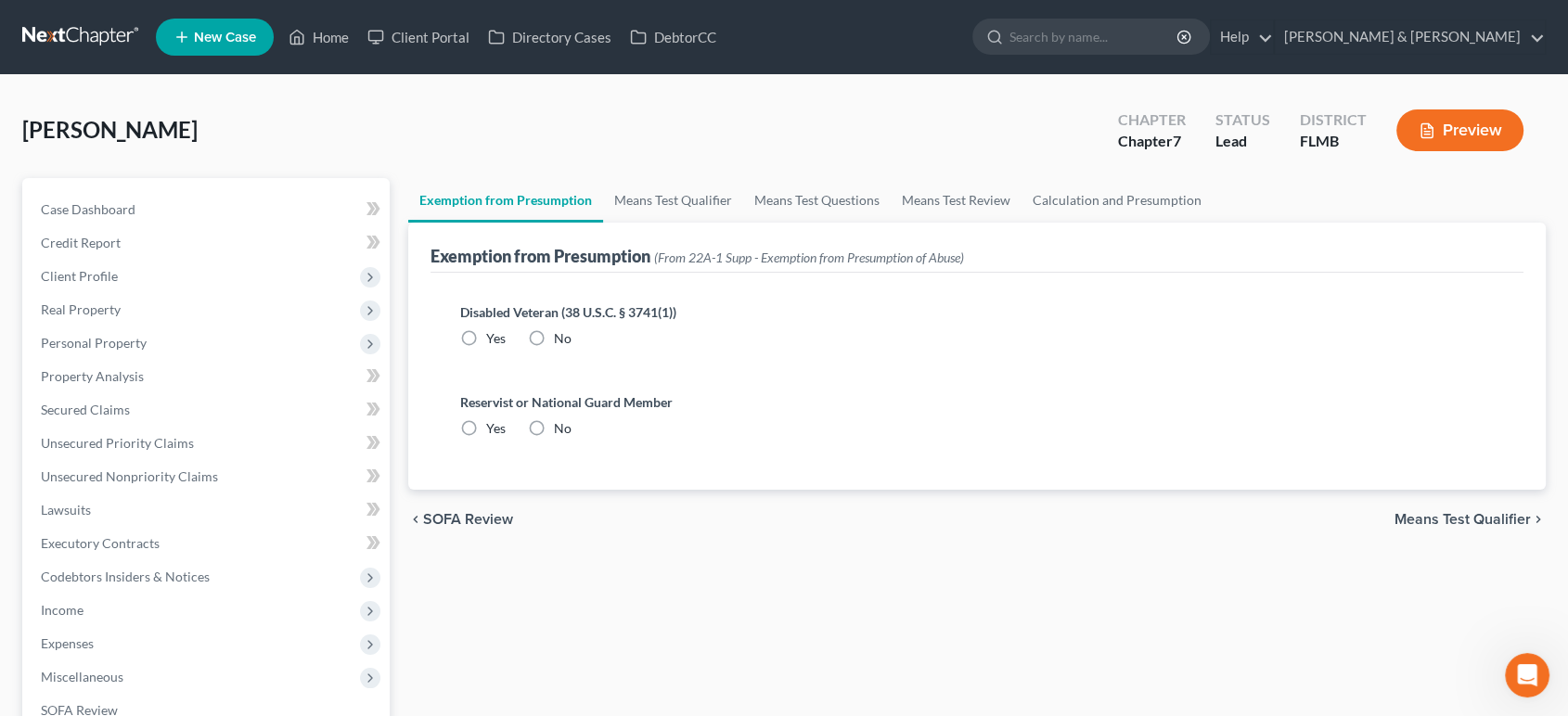
click at [554, 329] on label "No" at bounding box center [563, 338] width 17 height 18
click at [561, 329] on input "No" at bounding box center [567, 335] width 12 height 12
radio input "true"
click at [554, 436] on label "No" at bounding box center [563, 428] width 17 height 18
click at [561, 432] on input "No" at bounding box center [567, 425] width 12 height 12
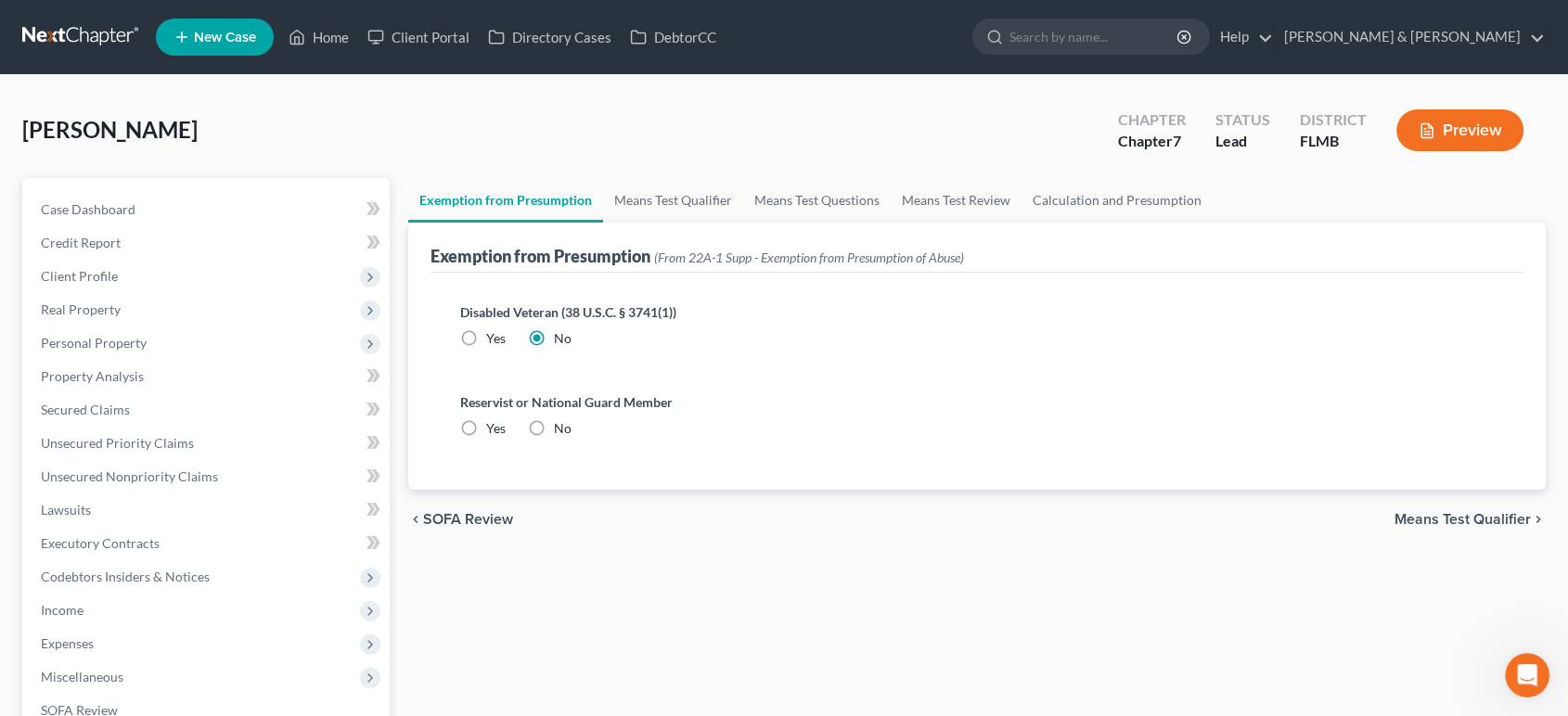
radio input "true"
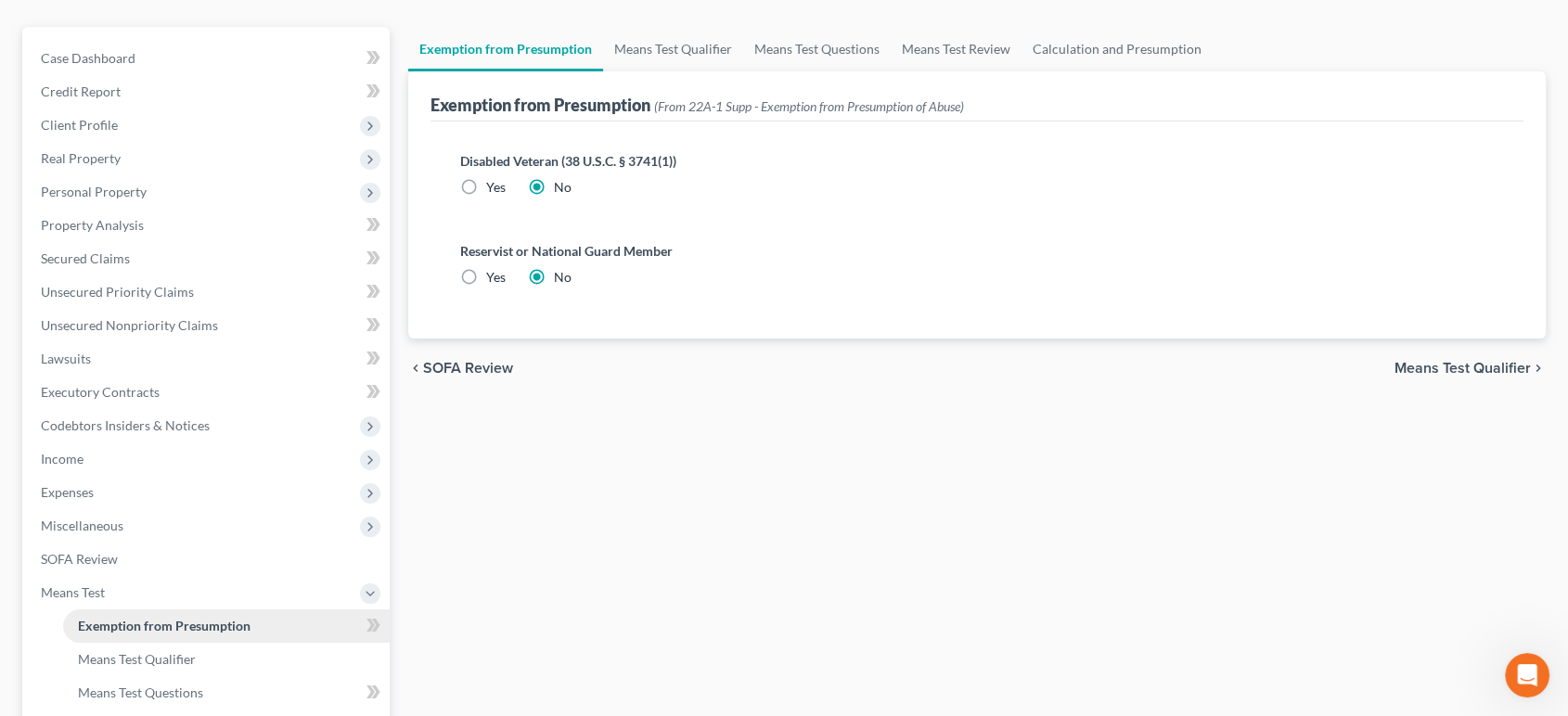
scroll to position [275, 0]
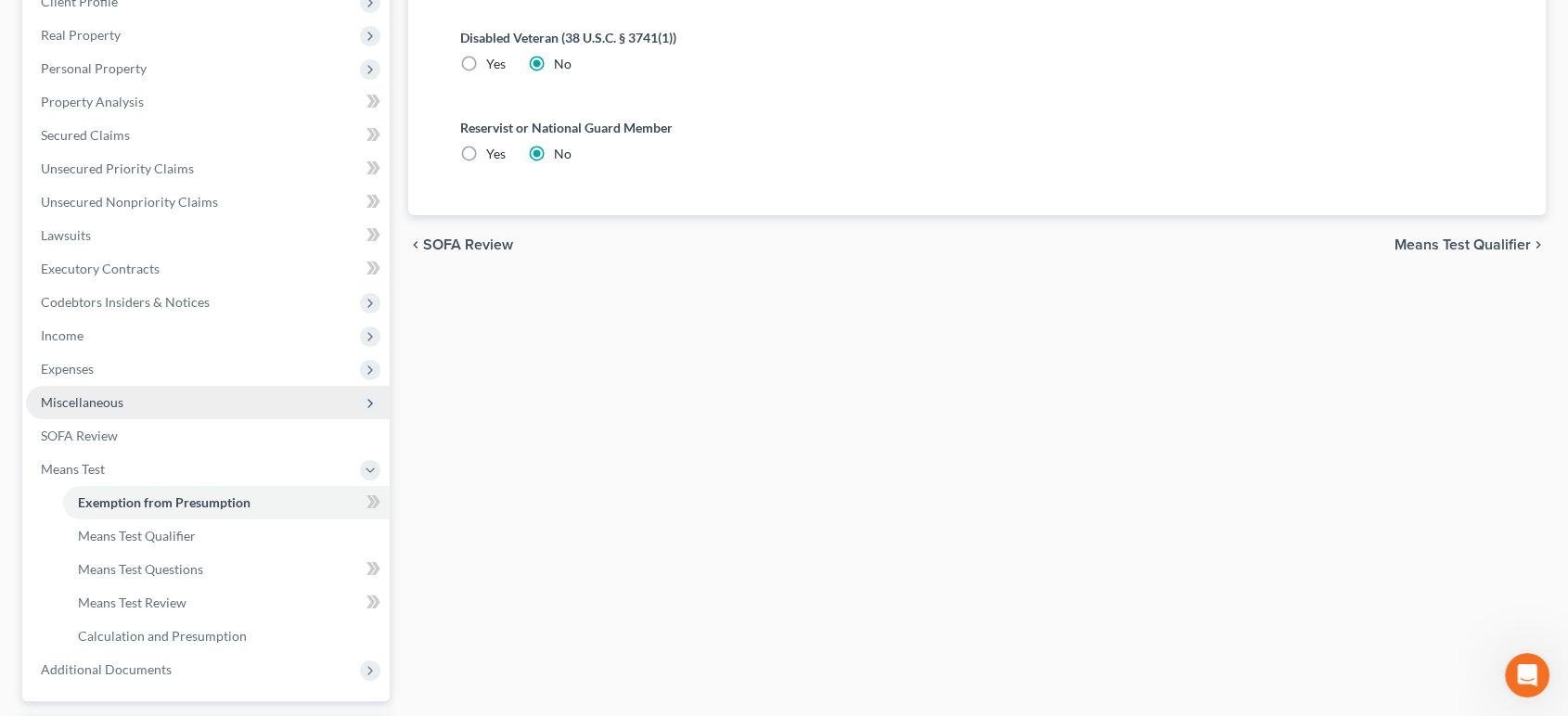
click at [122, 408] on span "Miscellaneous" at bounding box center [208, 402] width 364 height 34
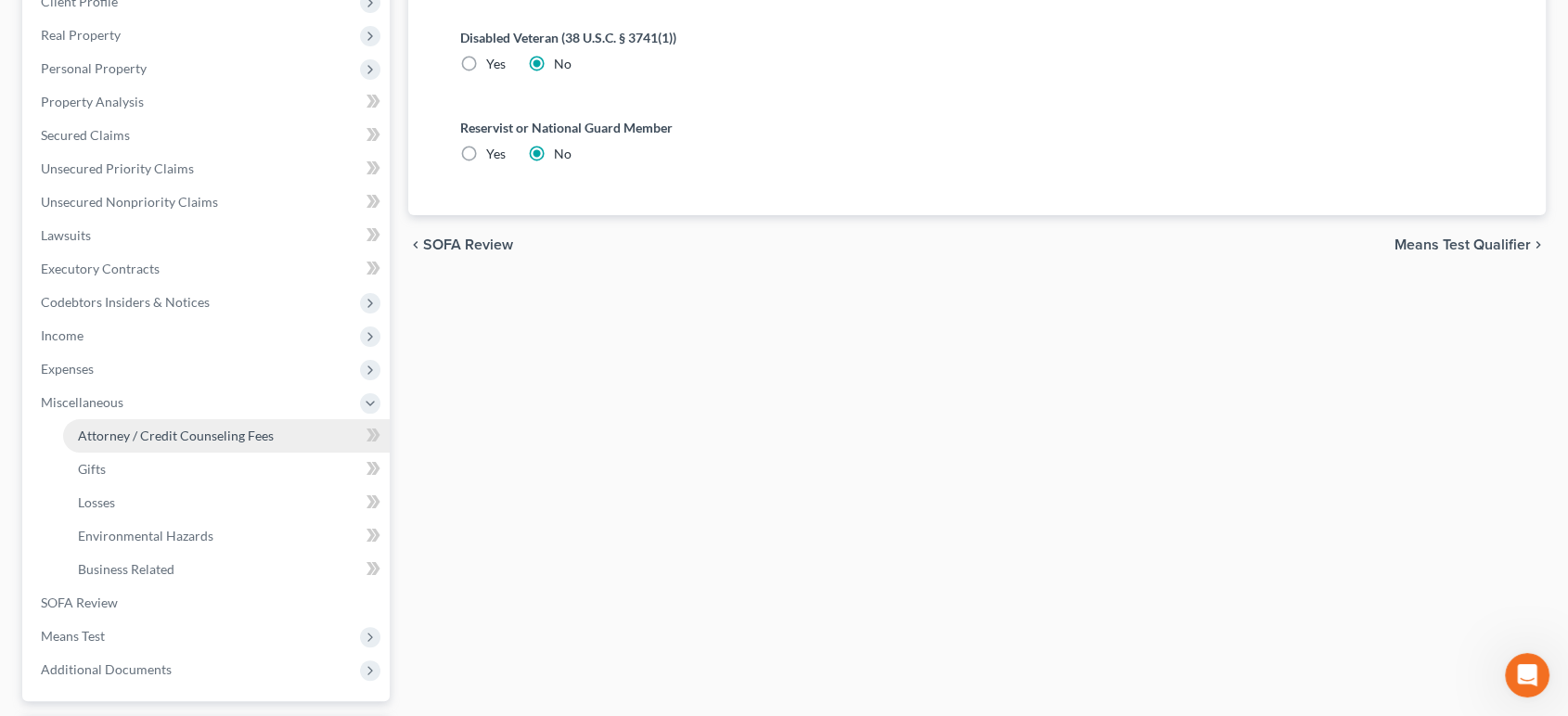
click at [138, 429] on span "Attorney / Credit Counseling Fees" at bounding box center [175, 436] width 196 height 15
select select "0"
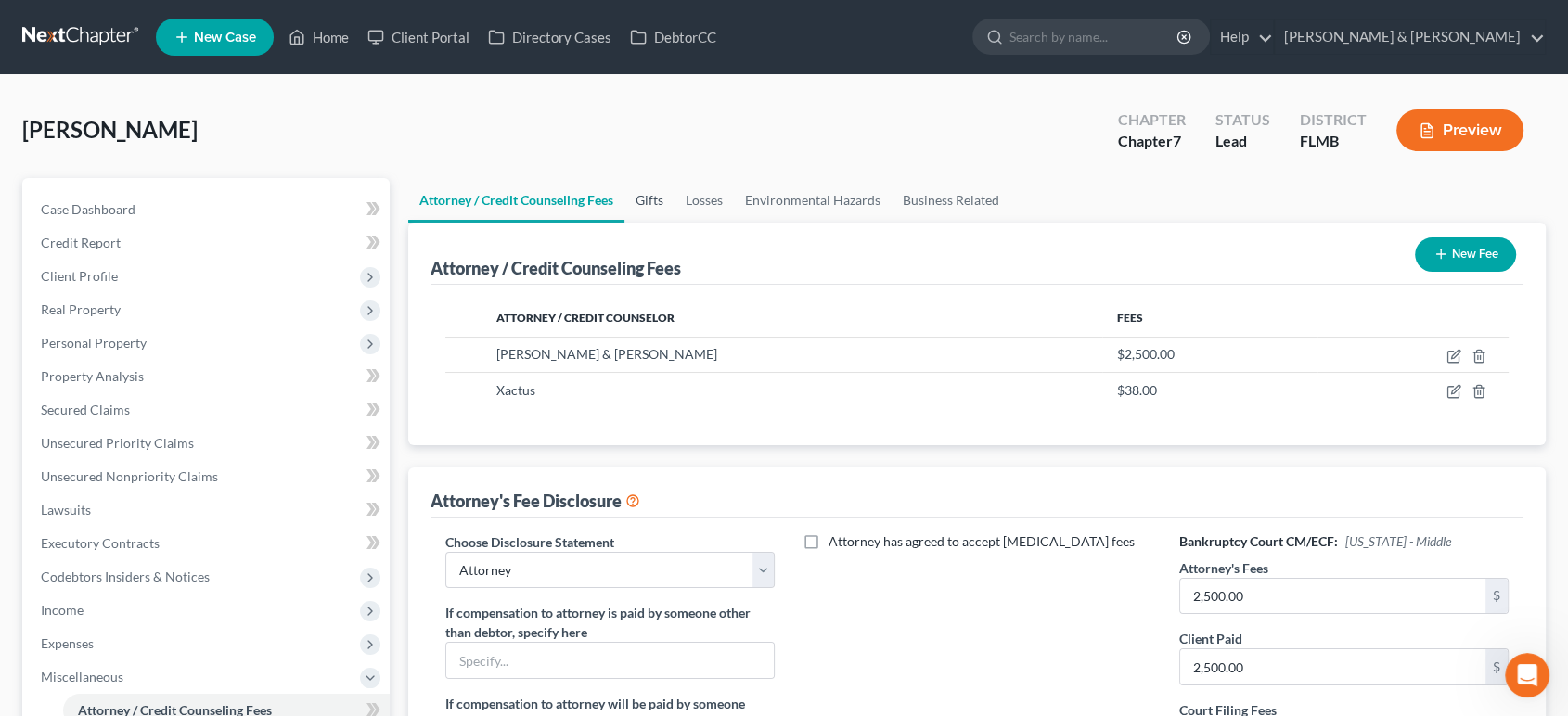
click at [659, 203] on link "Gifts" at bounding box center [649, 200] width 50 height 45
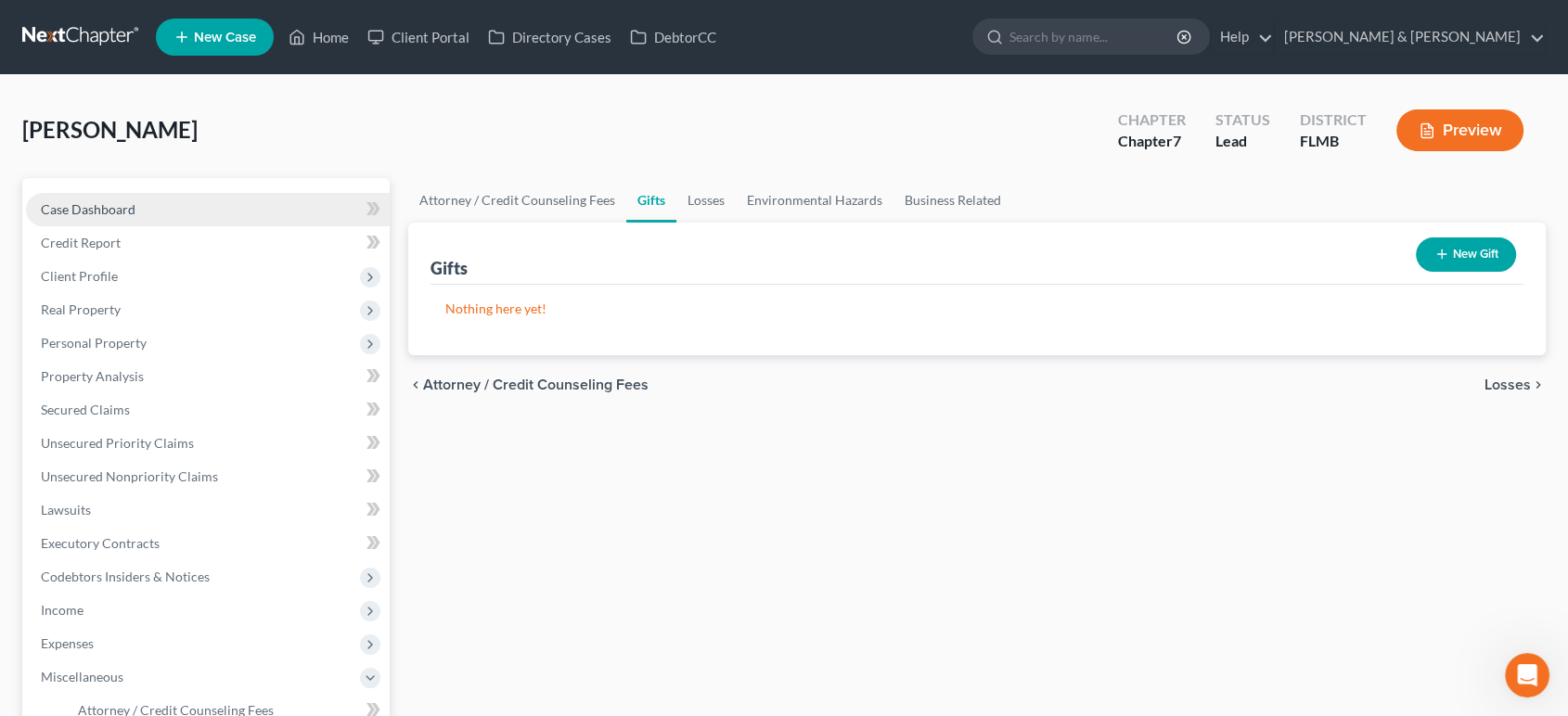
click at [150, 213] on link "Case Dashboard" at bounding box center [208, 210] width 364 height 34
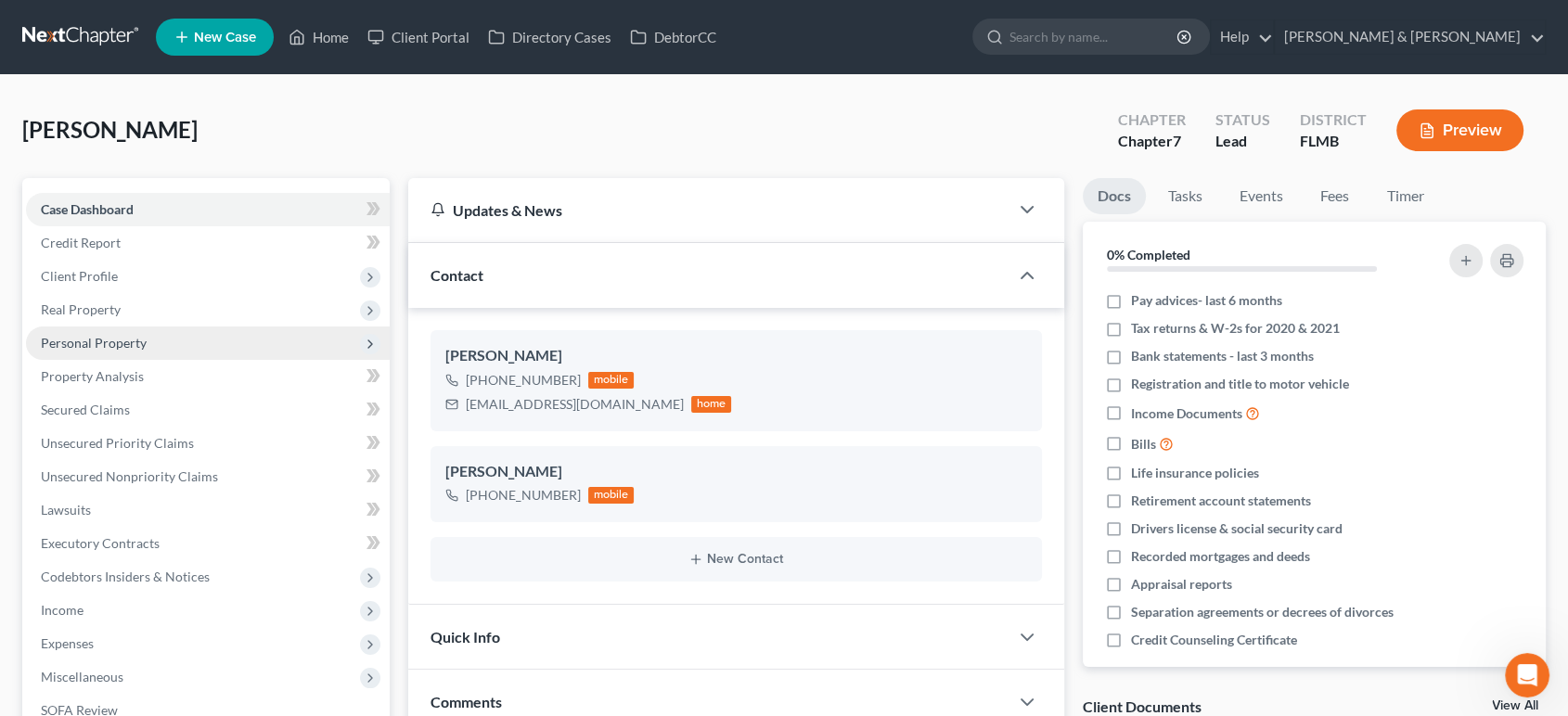
click at [140, 347] on span "Personal Property" at bounding box center [94, 343] width 105 height 15
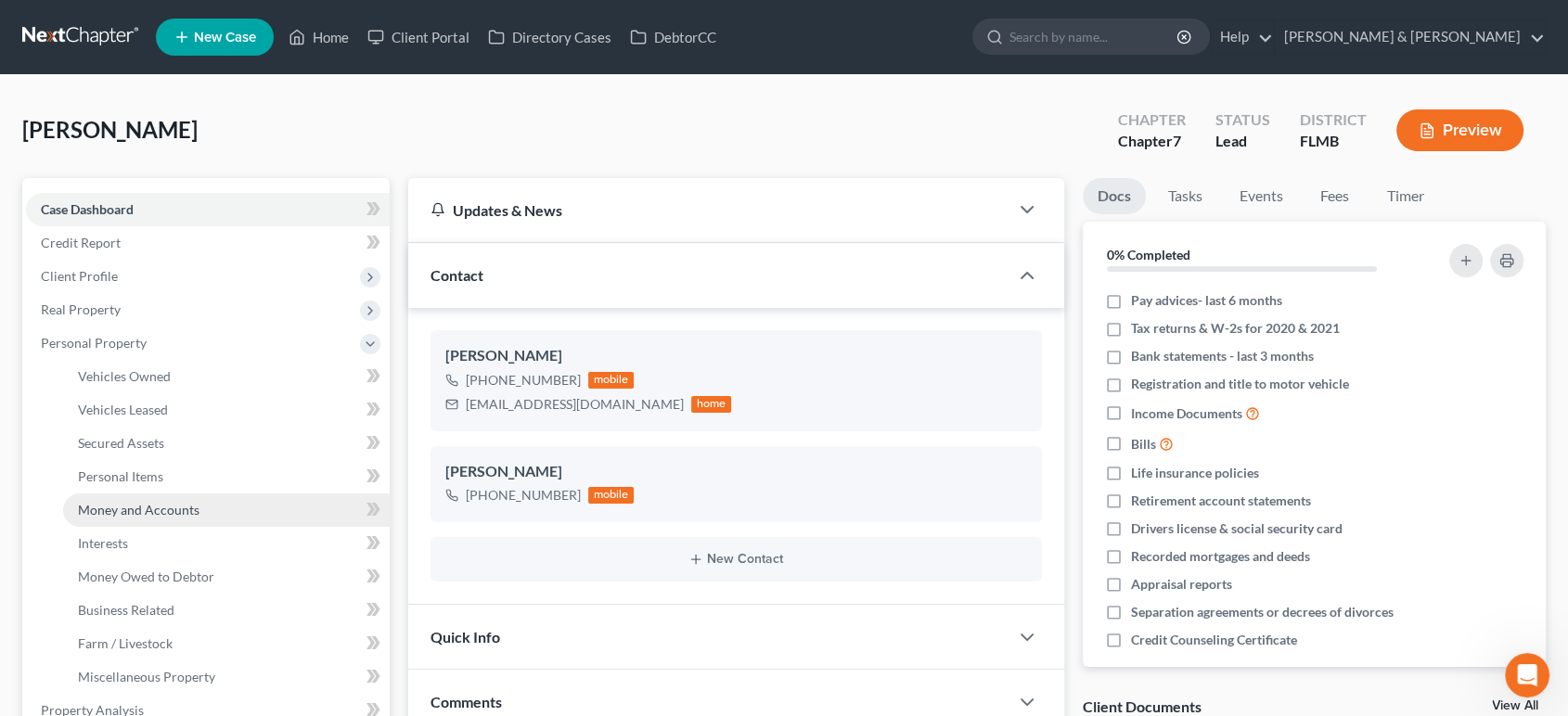
click at [149, 518] on link "Money and Accounts" at bounding box center [226, 510] width 326 height 34
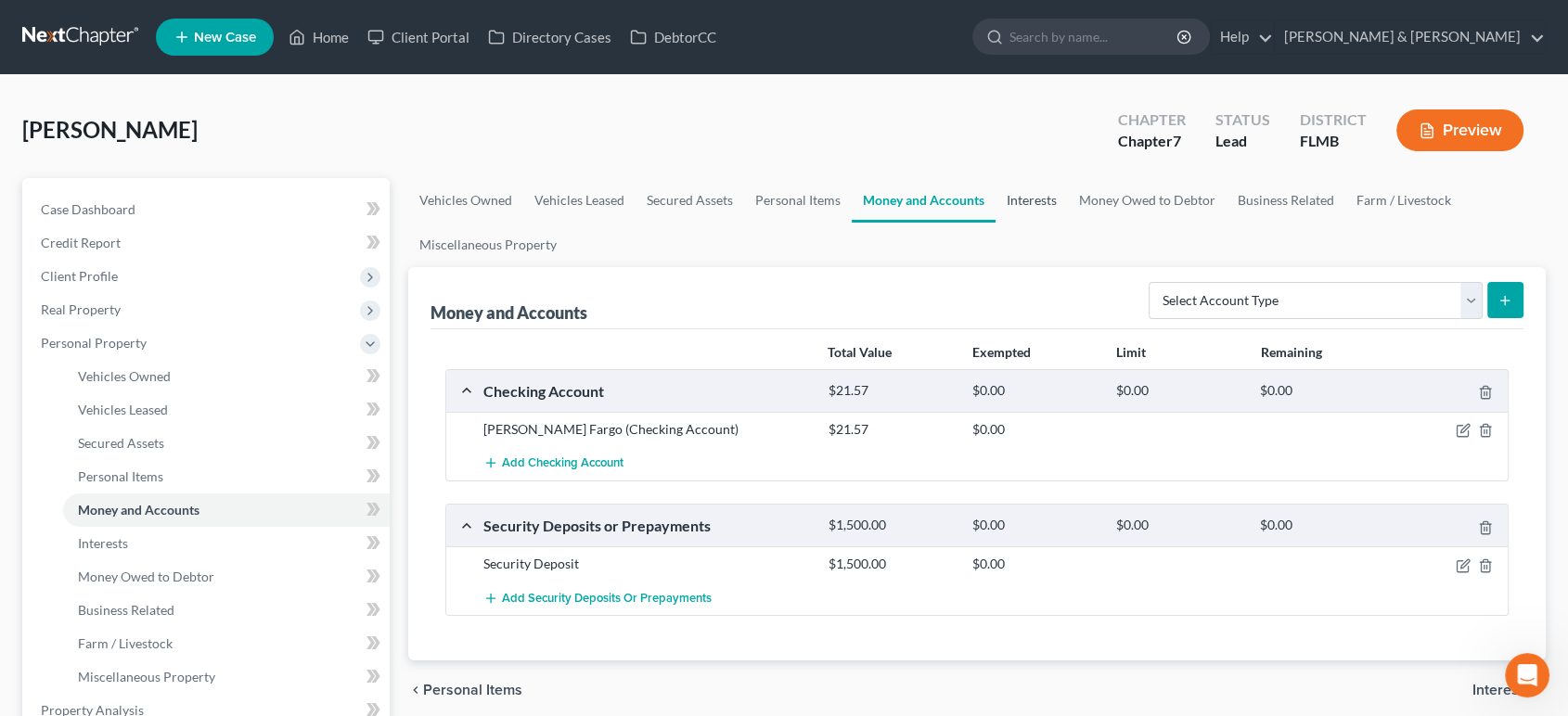
click at [1058, 204] on link "Interests" at bounding box center [1032, 200] width 73 height 45
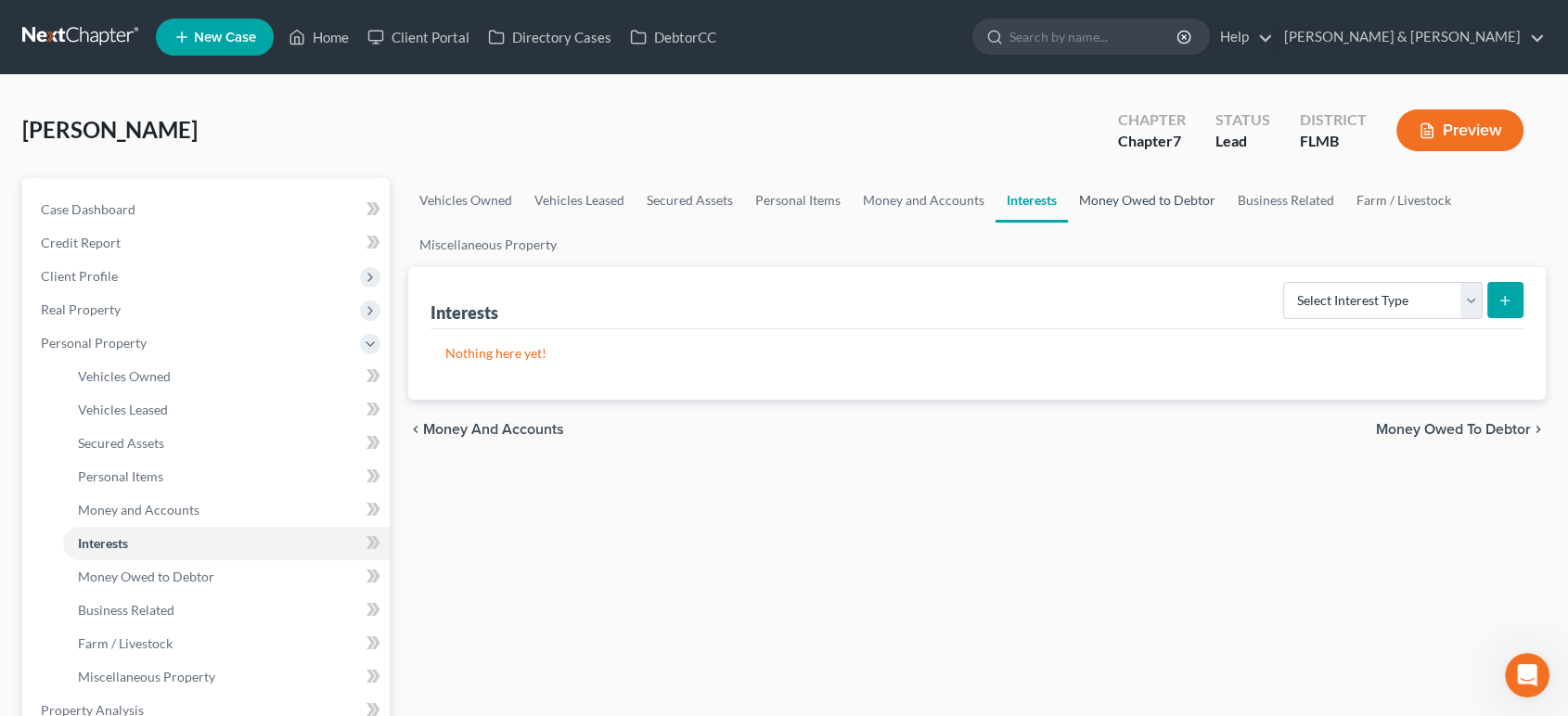
click at [1118, 204] on link "Money Owed to Debtor" at bounding box center [1148, 200] width 159 height 45
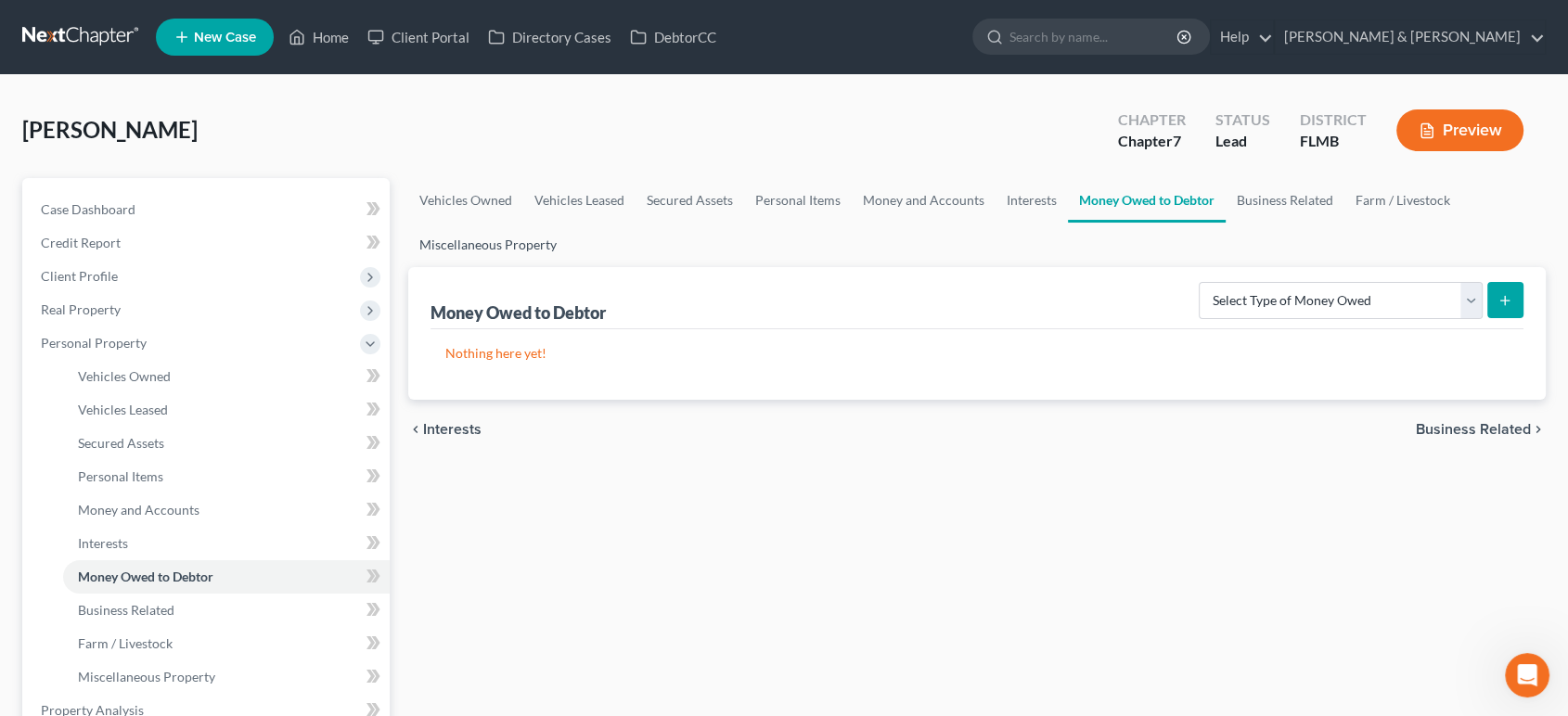
click at [488, 247] on link "Miscellaneous Property" at bounding box center [487, 245] width 160 height 45
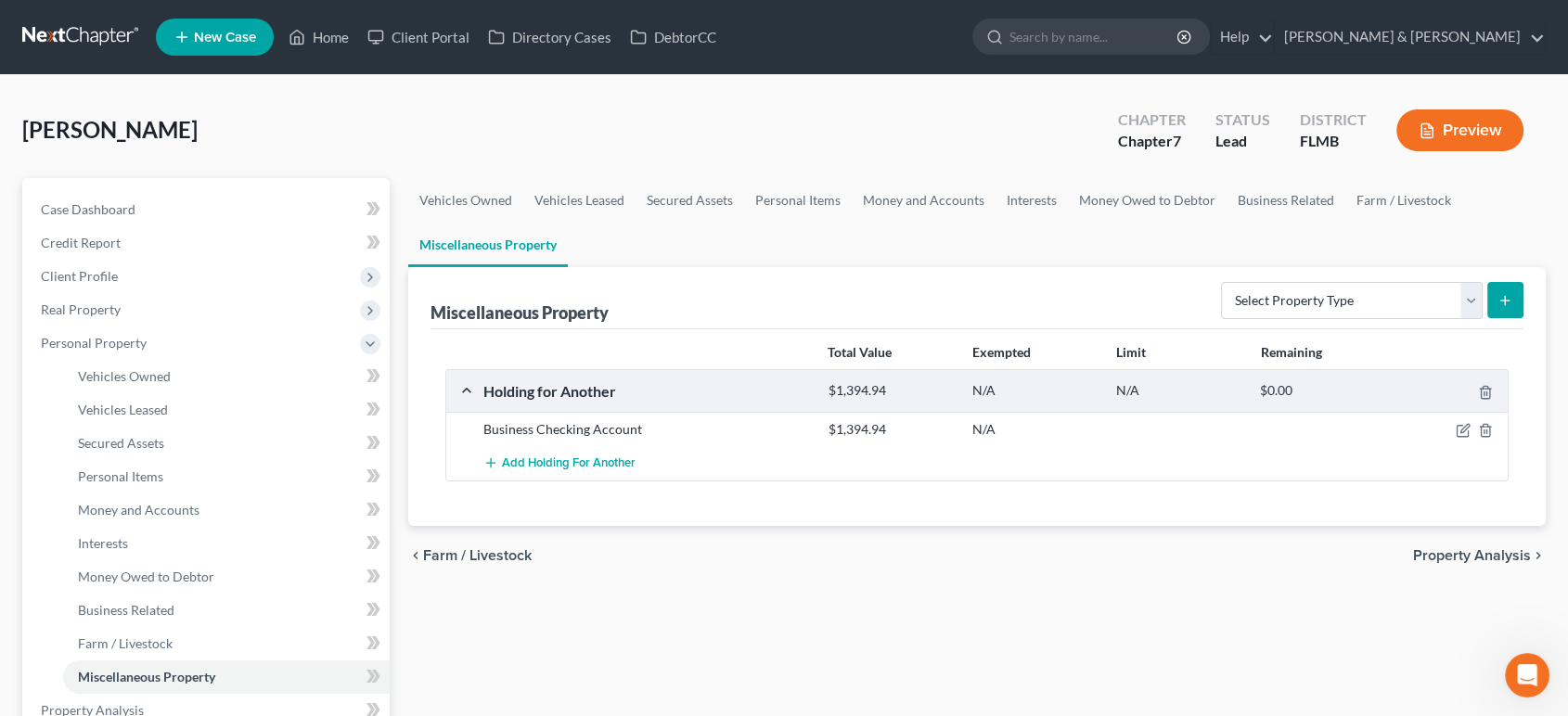
click at [1435, 134] on button "Preview" at bounding box center [1460, 130] width 127 height 42
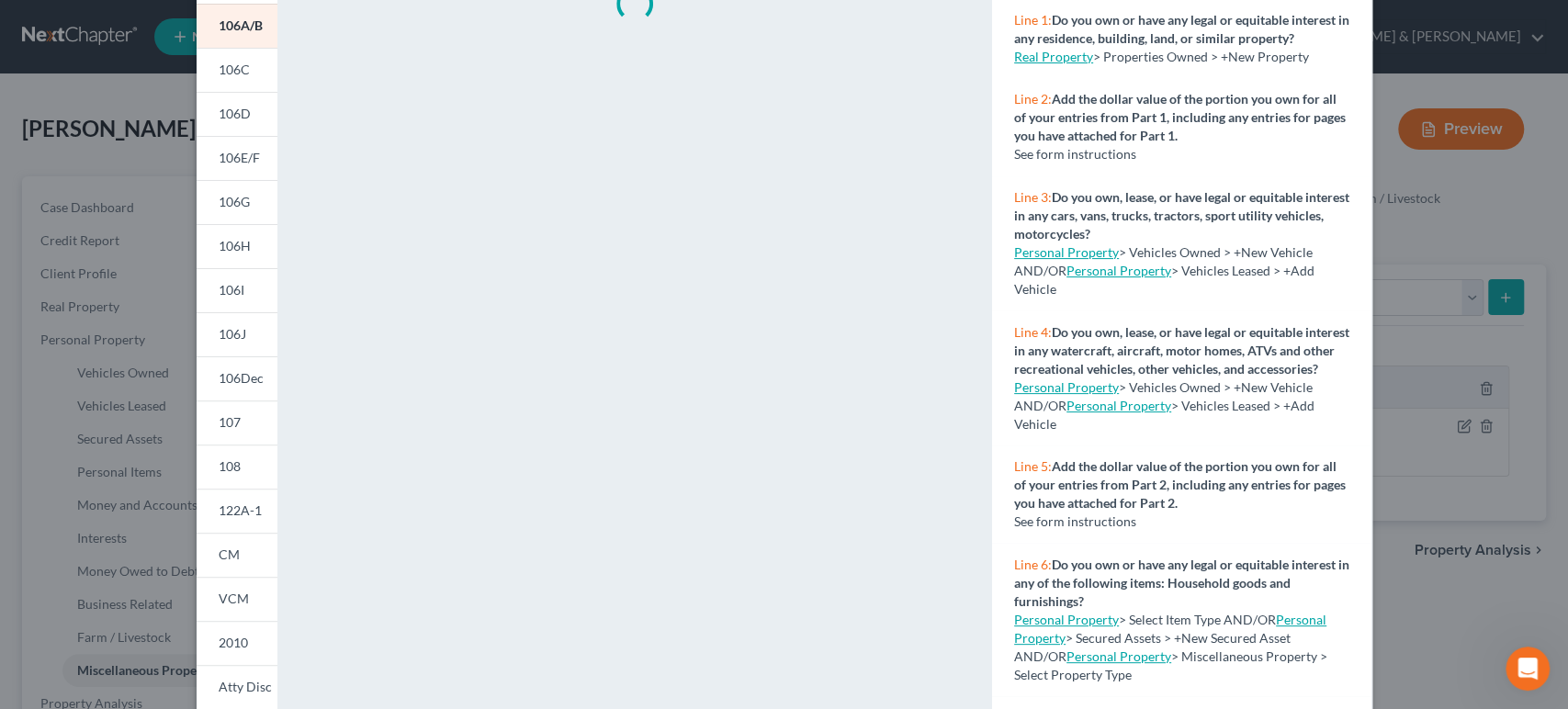
scroll to position [309, 0]
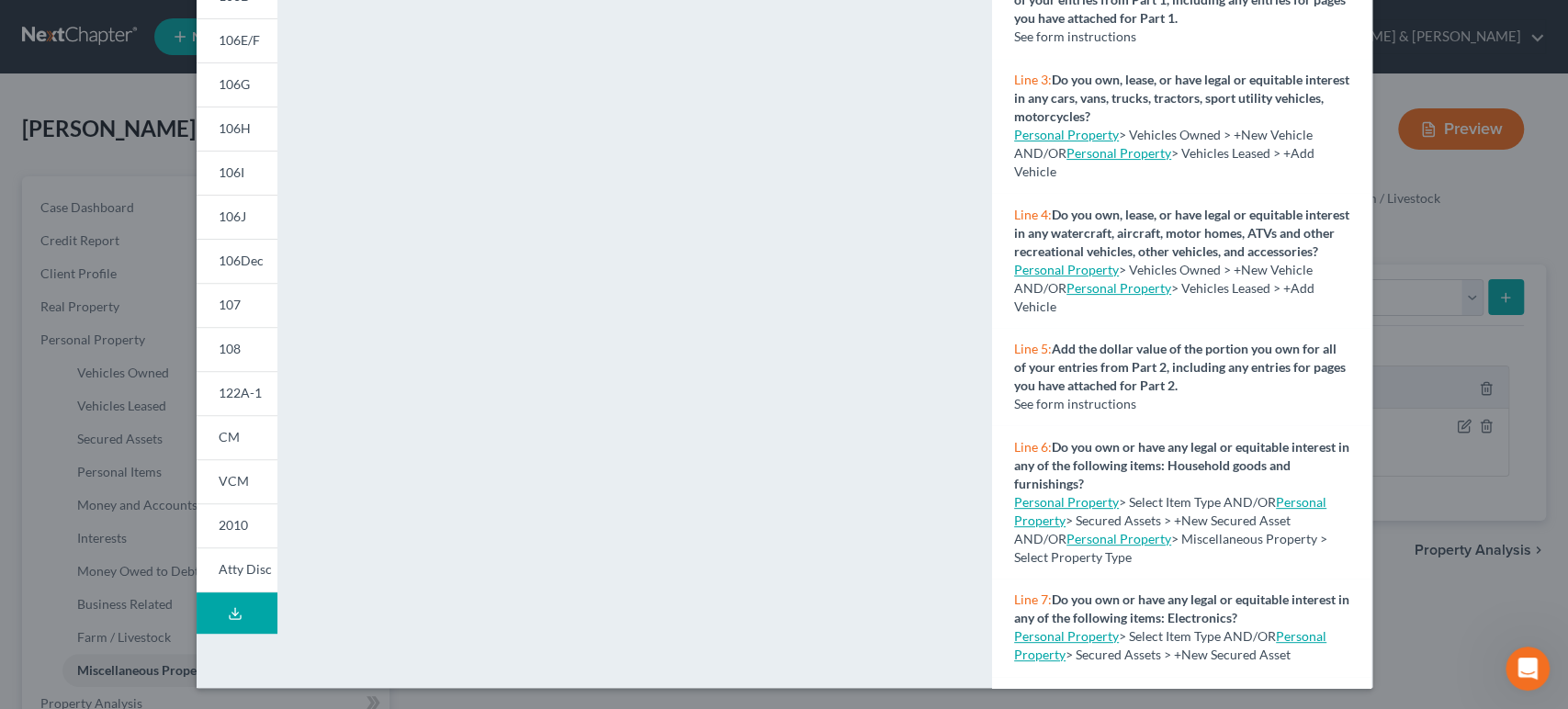
click at [235, 625] on button "Download Draft" at bounding box center [236, 613] width 81 height 42
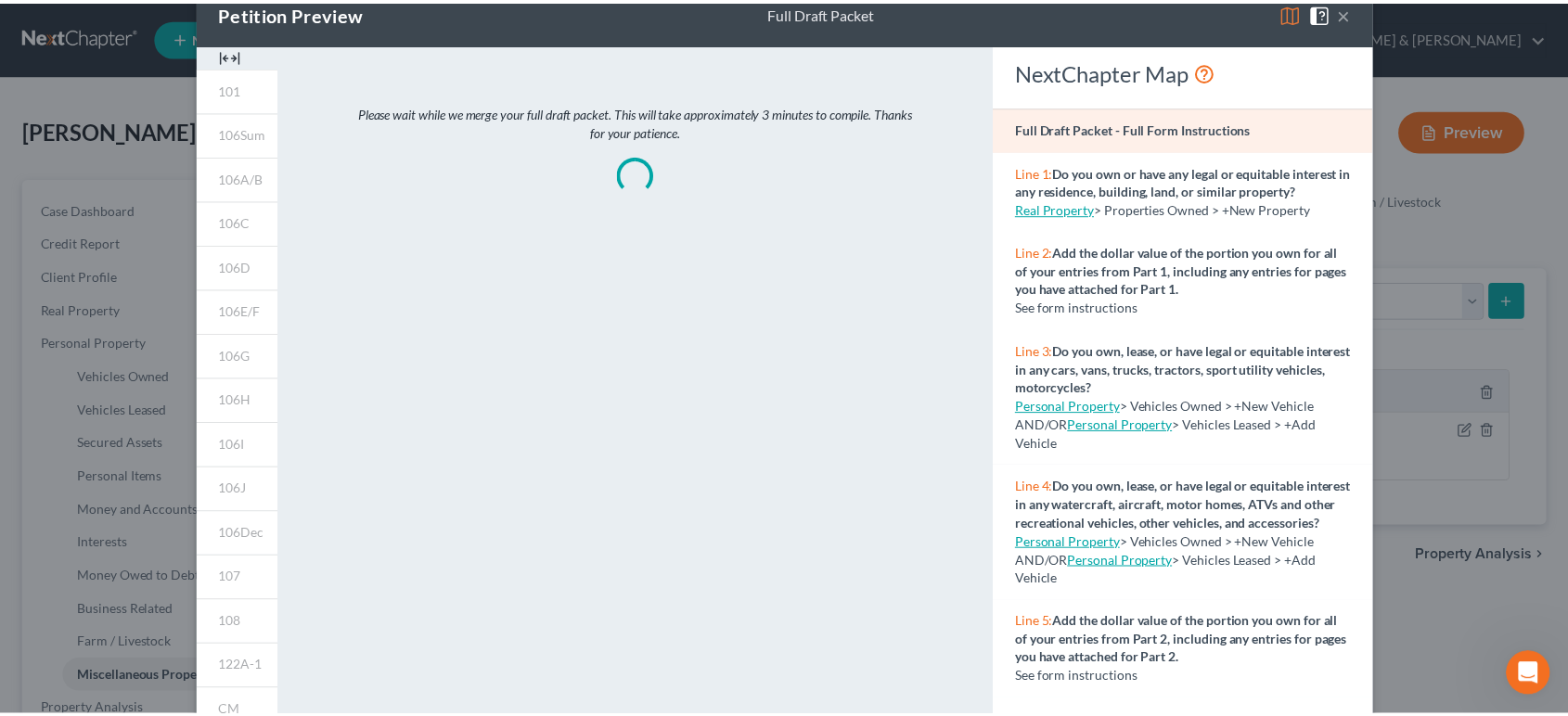
scroll to position [0, 0]
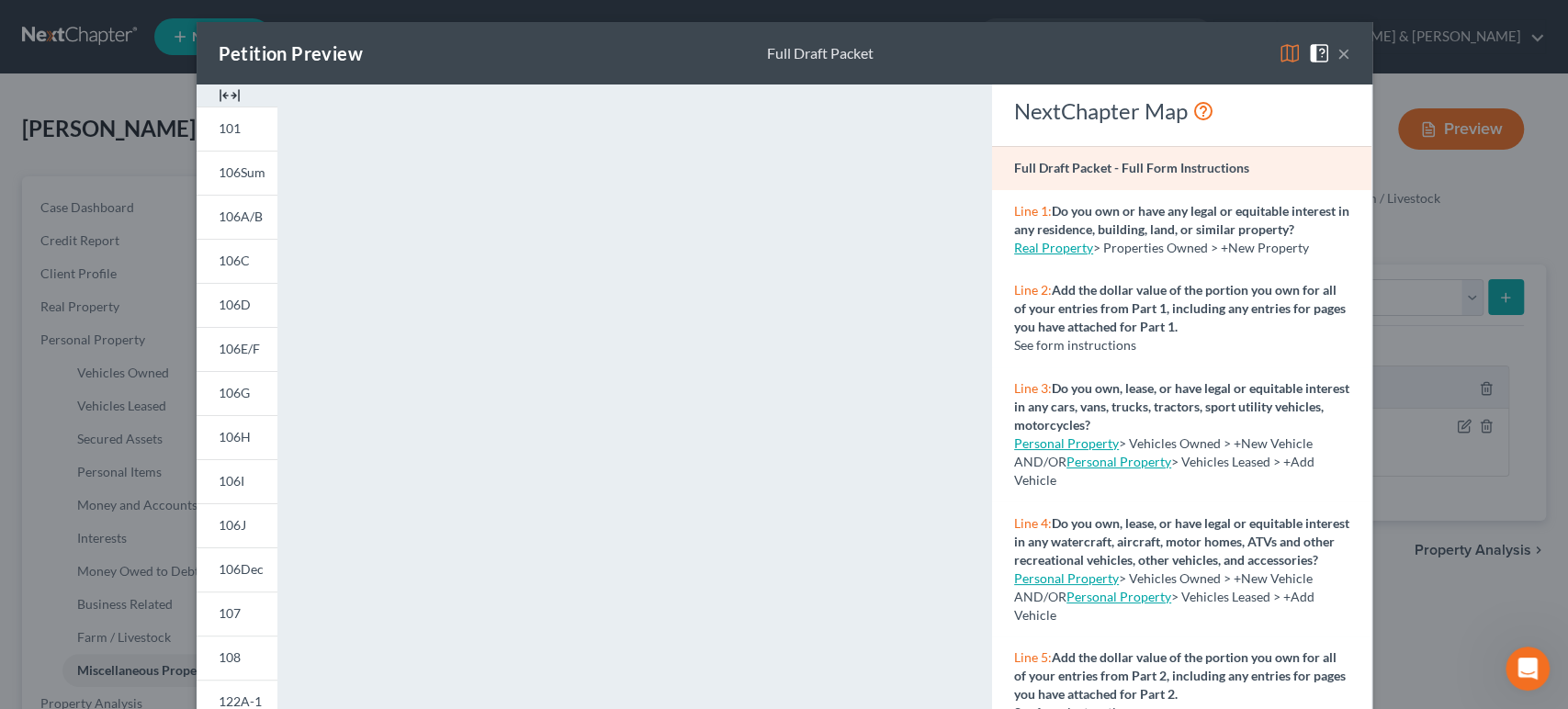
drag, startPoint x: 1332, startPoint y: 58, endPoint x: 845, endPoint y: 247, distance: 522.4
click at [1337, 58] on button "×" at bounding box center [1343, 53] width 13 height 22
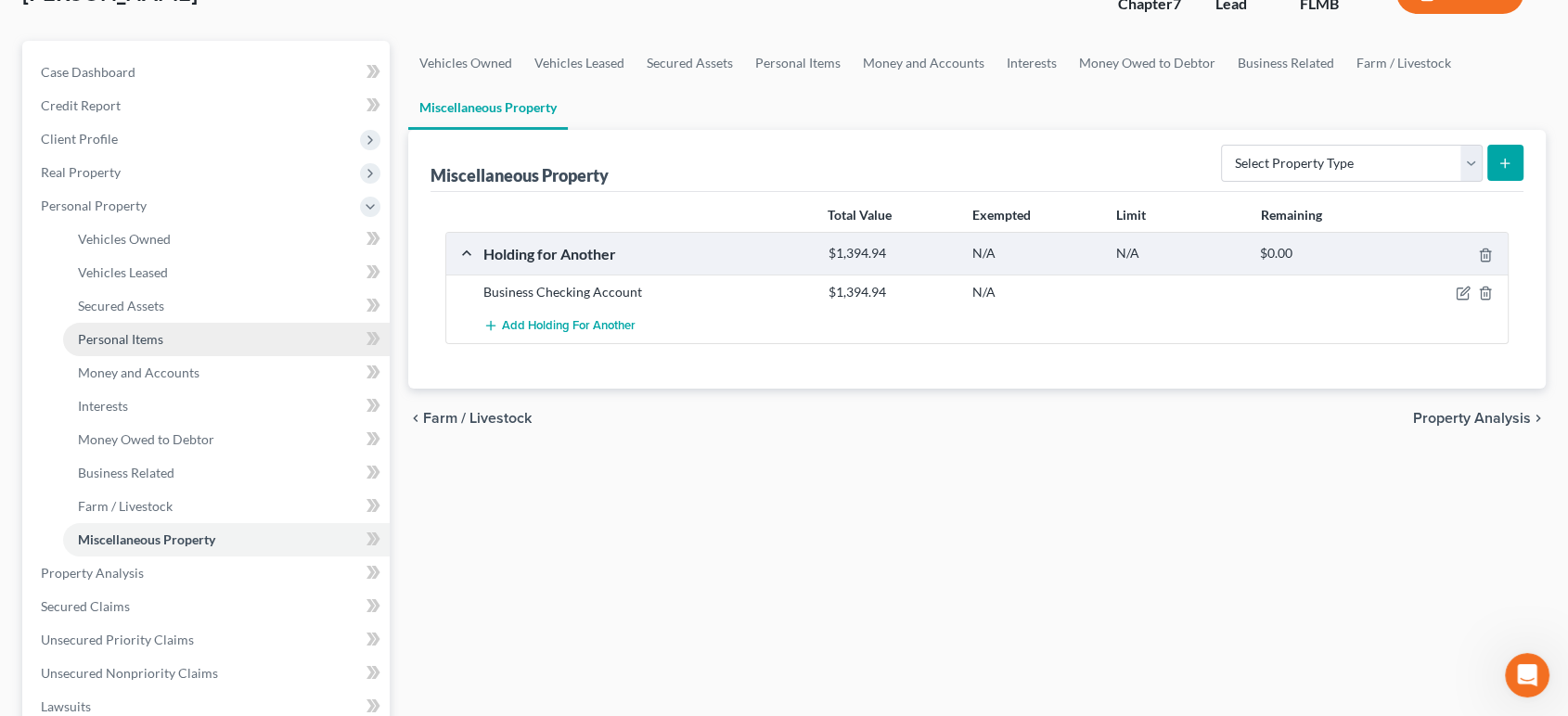
click at [173, 330] on link "Personal Items" at bounding box center [226, 339] width 326 height 34
